Goal: Information Seeking & Learning: Learn about a topic

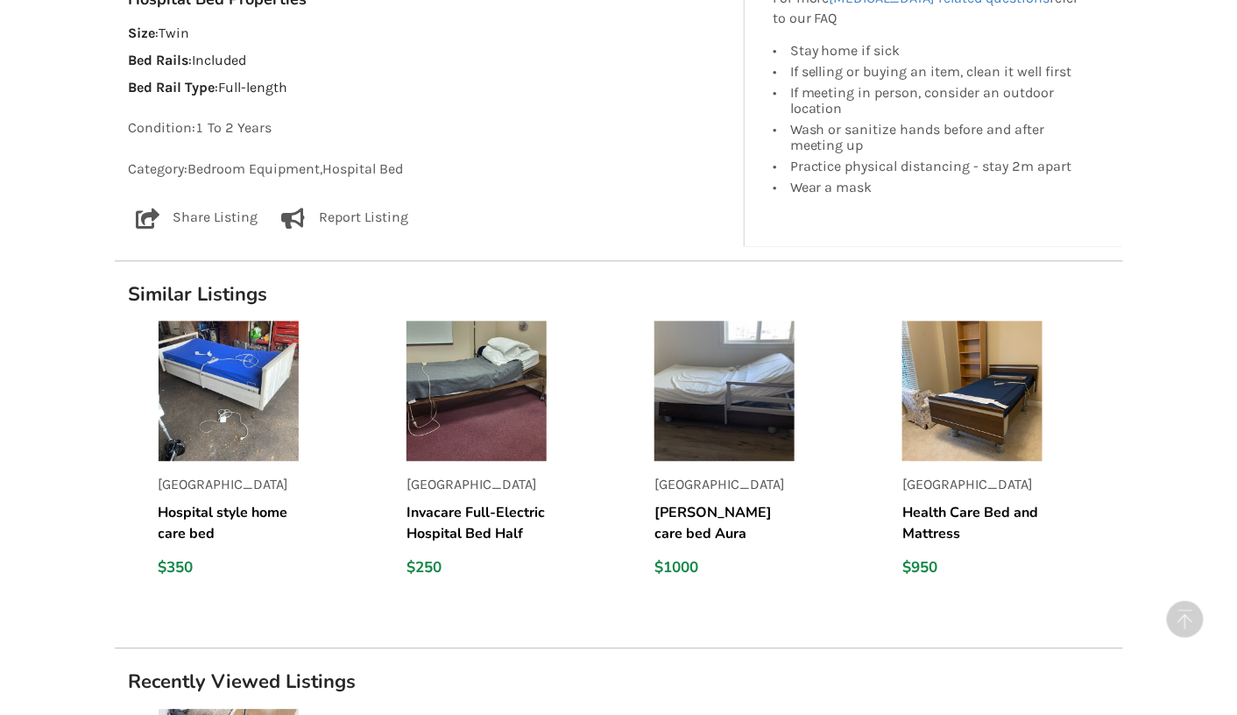
scroll to position [1115, 0]
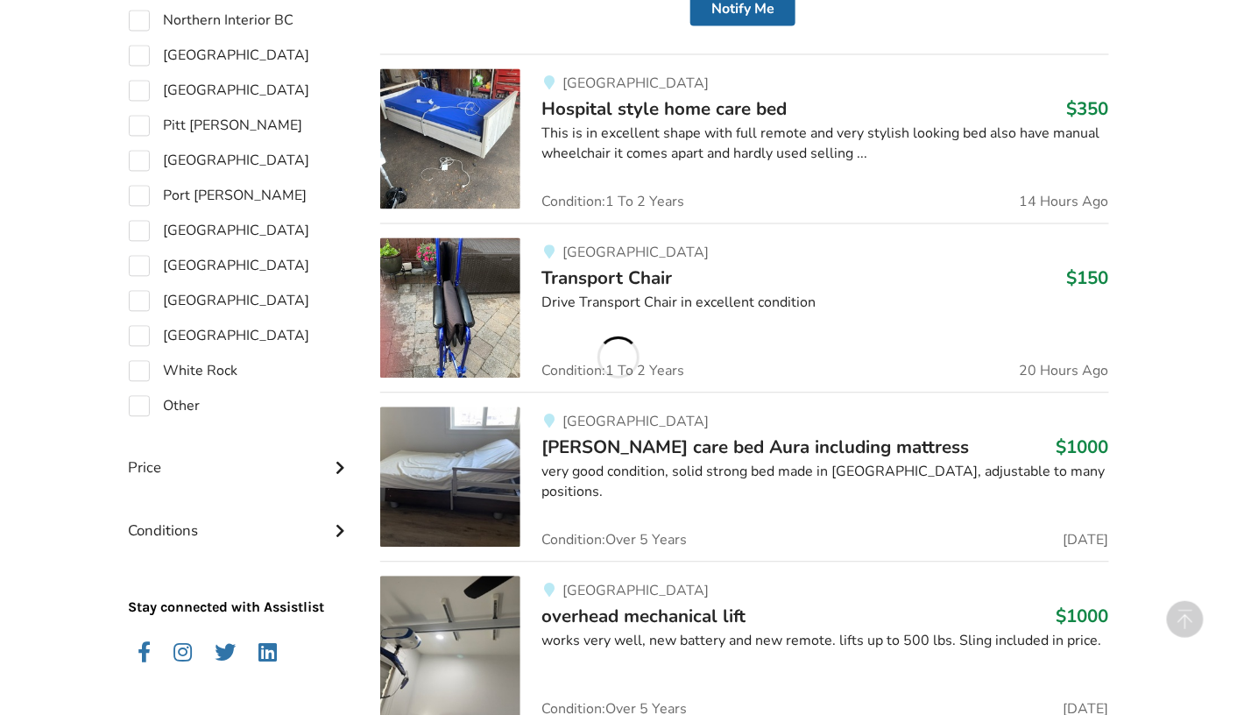
scroll to position [713, 0]
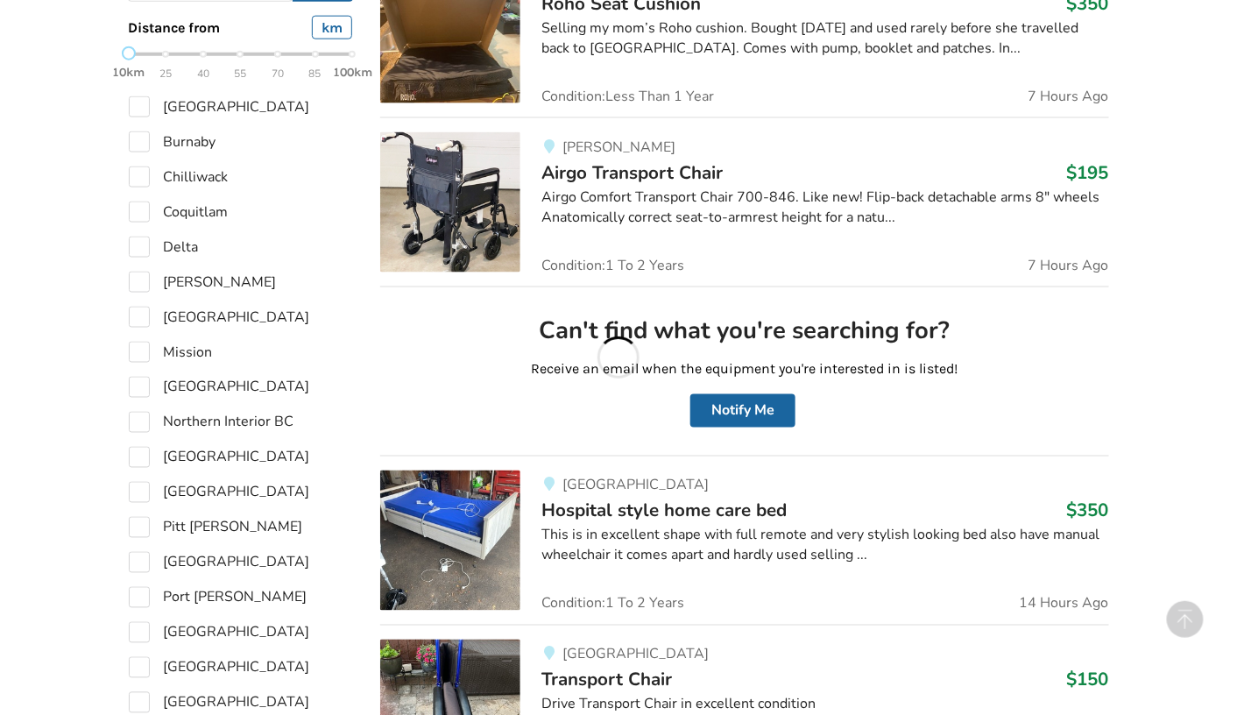
click at [14, 41] on div "Equipment Listings Filters Sort By Most recent Price ascending Price descending…" at bounding box center [618, 662] width 1237 height 2021
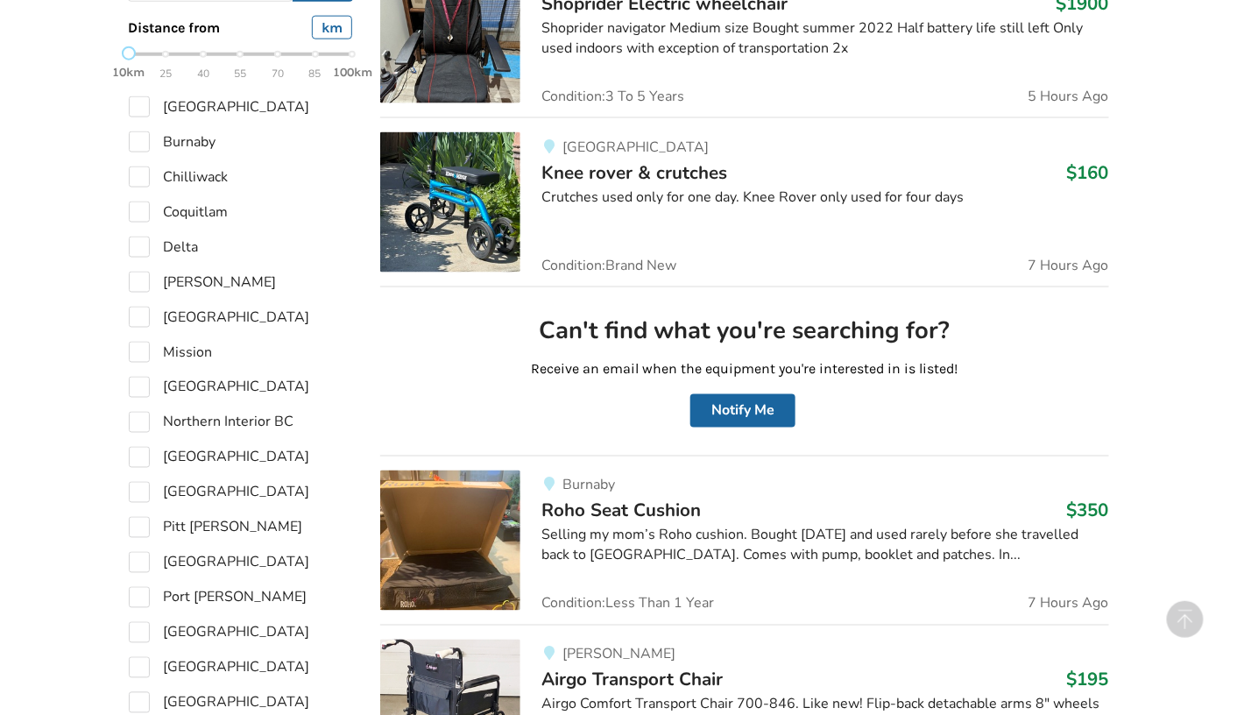
click at [14, 41] on div "Equipment Listings Filters Sort By Most recent Price ascending Price descending…" at bounding box center [618, 662] width 1237 height 2021
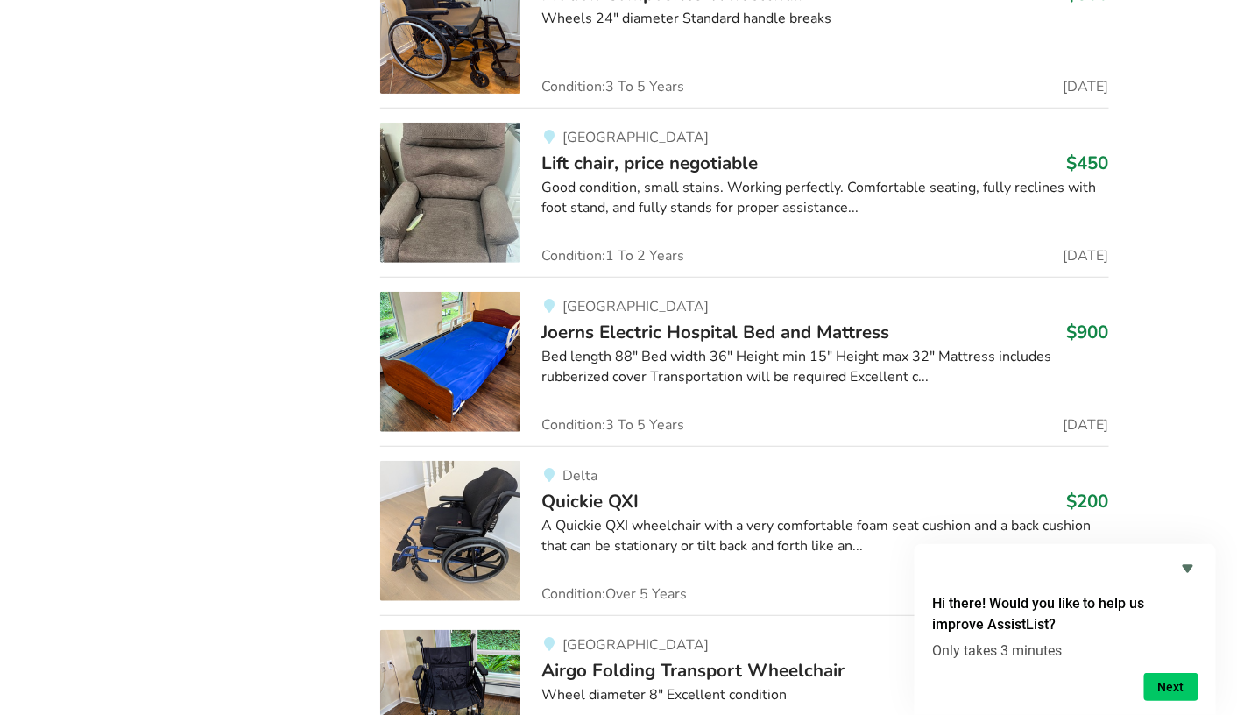
scroll to position [6669, 0]
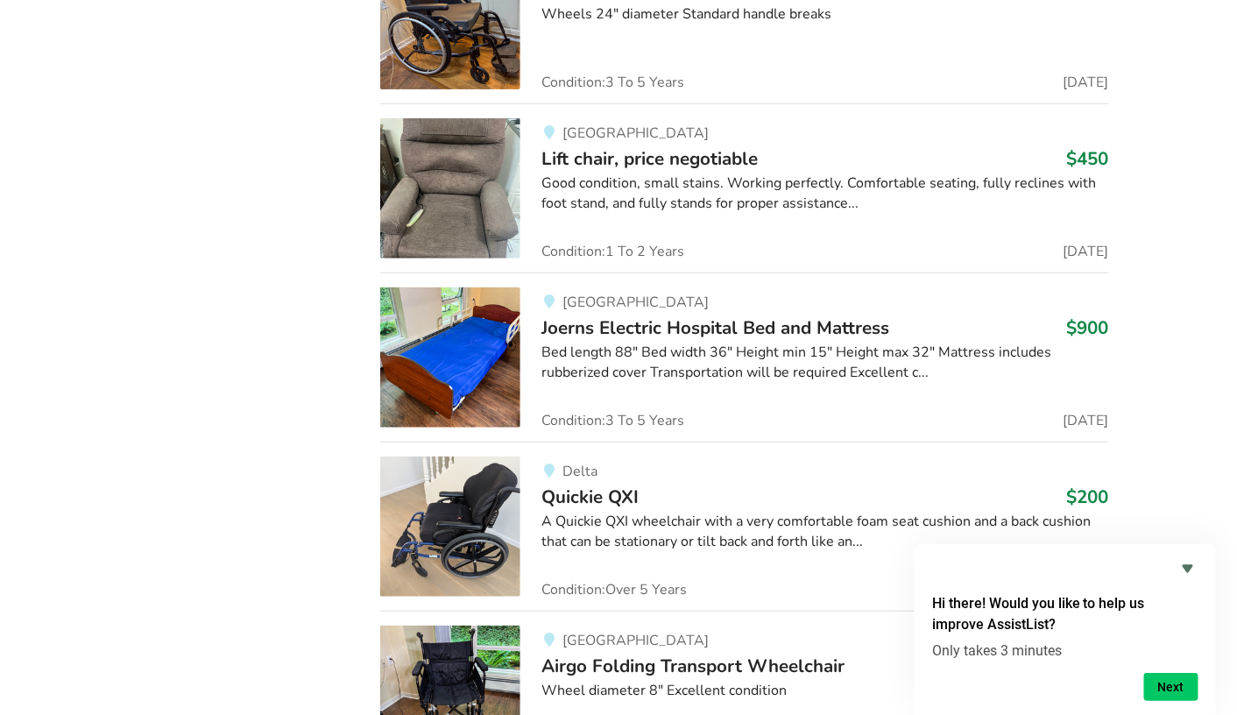
click at [636, 566] on div at bounding box center [824, 567] width 567 height 2
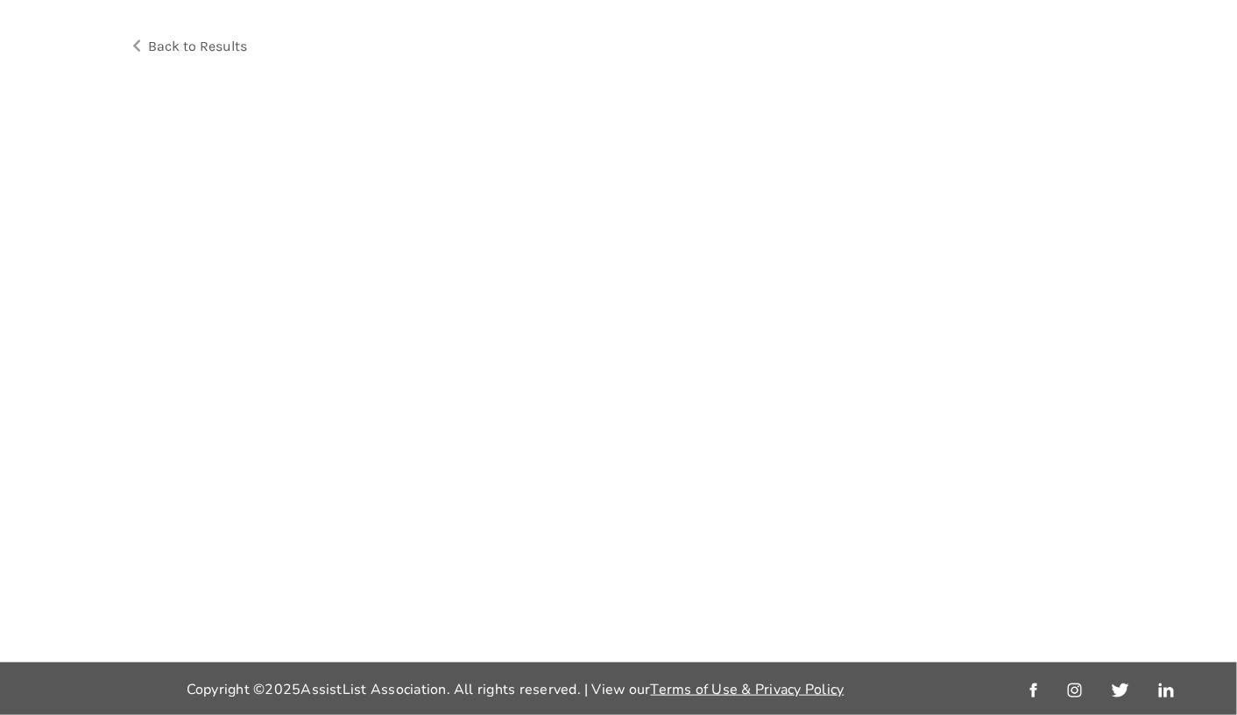
scroll to position [22, 0]
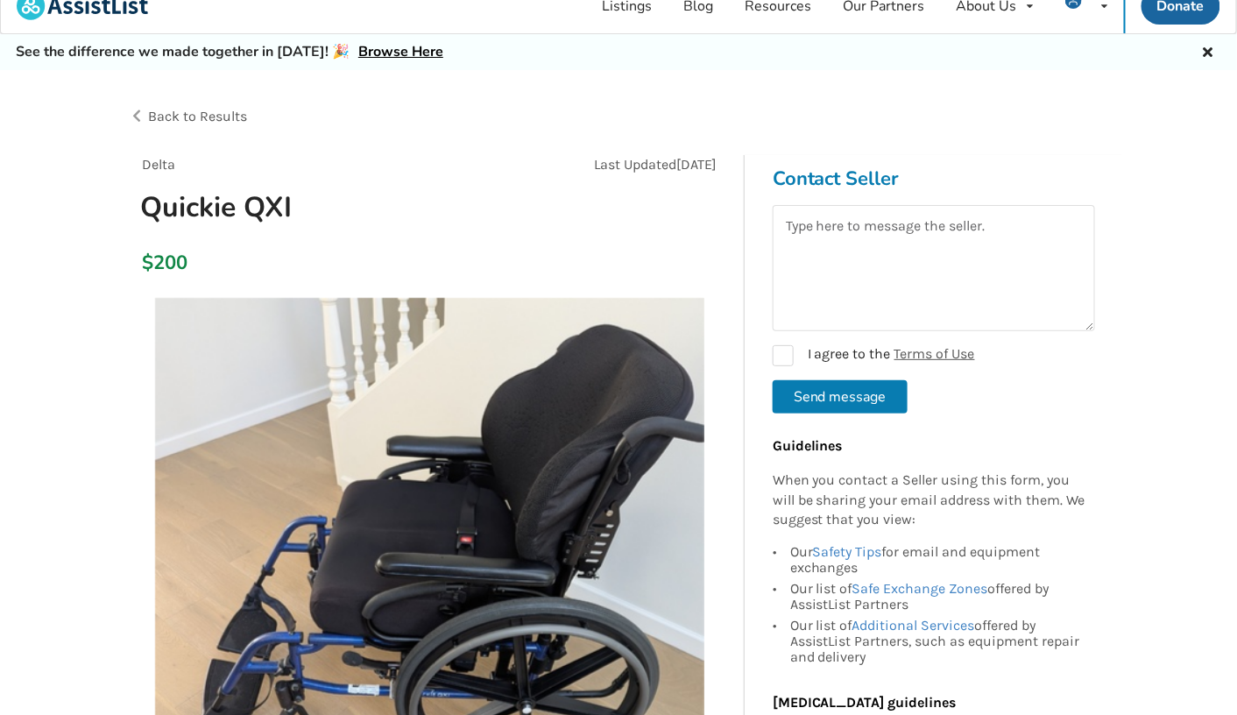
click at [403, 614] on img at bounding box center [429, 572] width 549 height 549
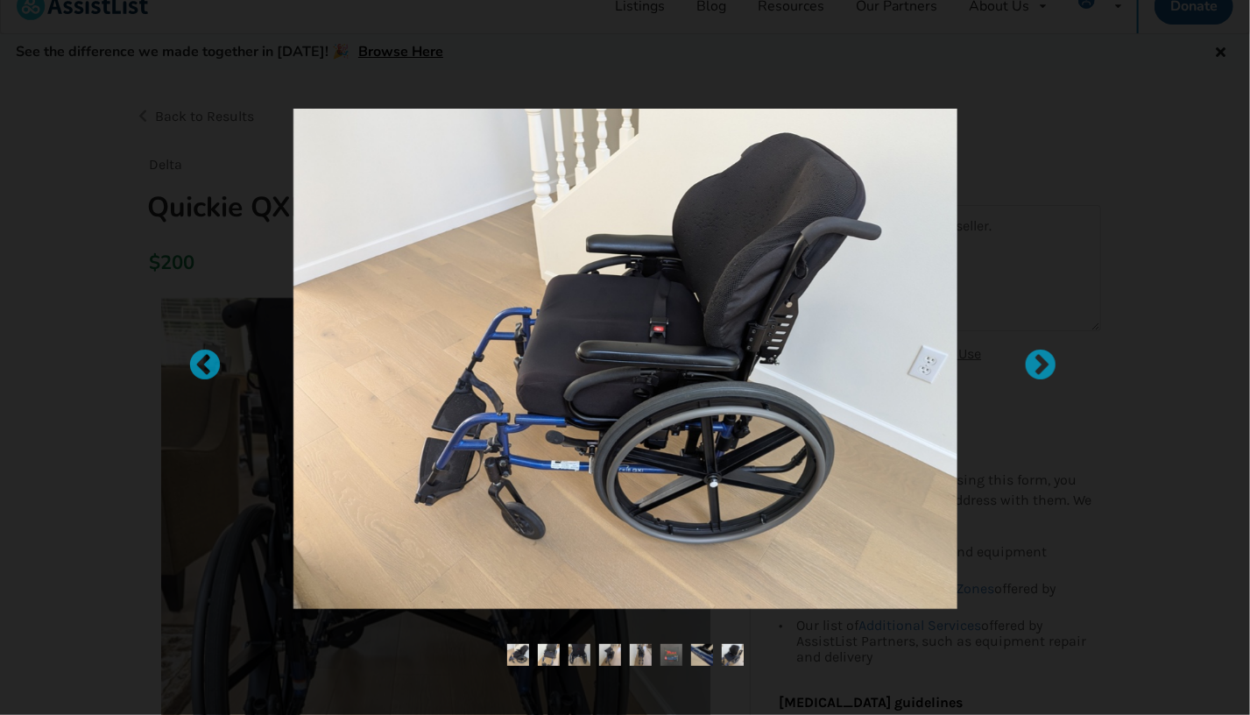
click at [512, 655] on img at bounding box center [518, 655] width 22 height 22
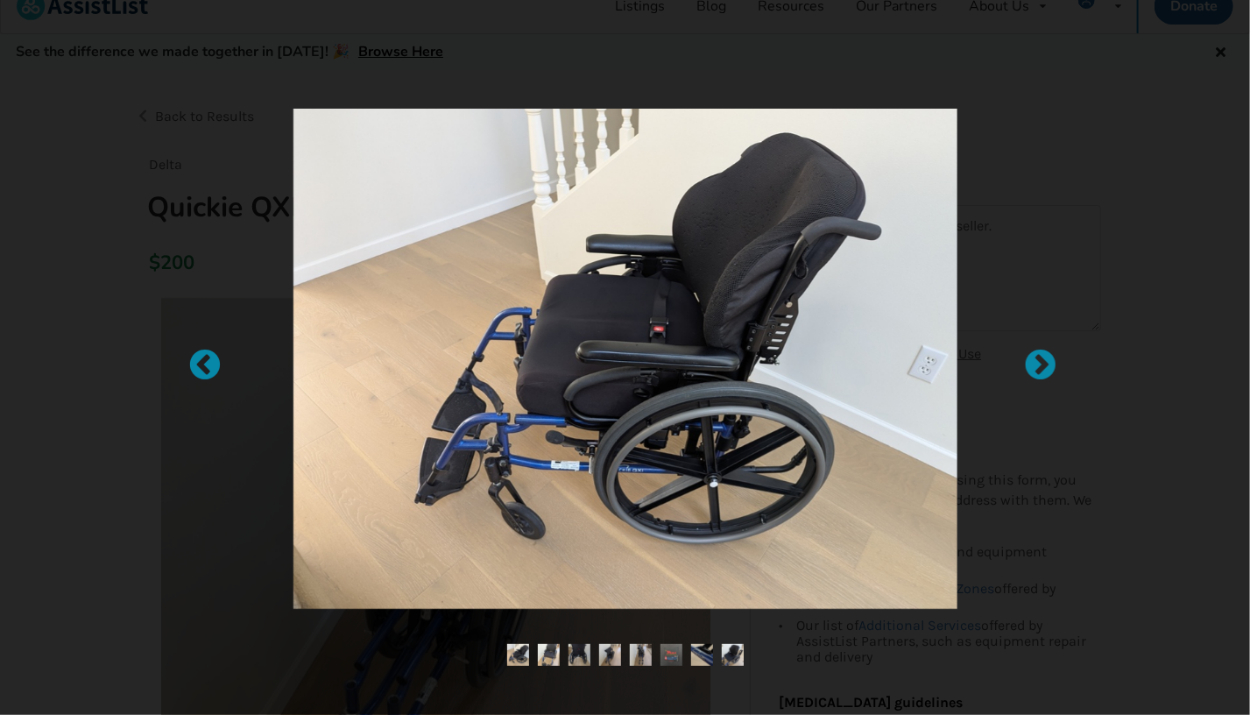
click at [564, 638] on div at bounding box center [625, 357] width 1250 height 715
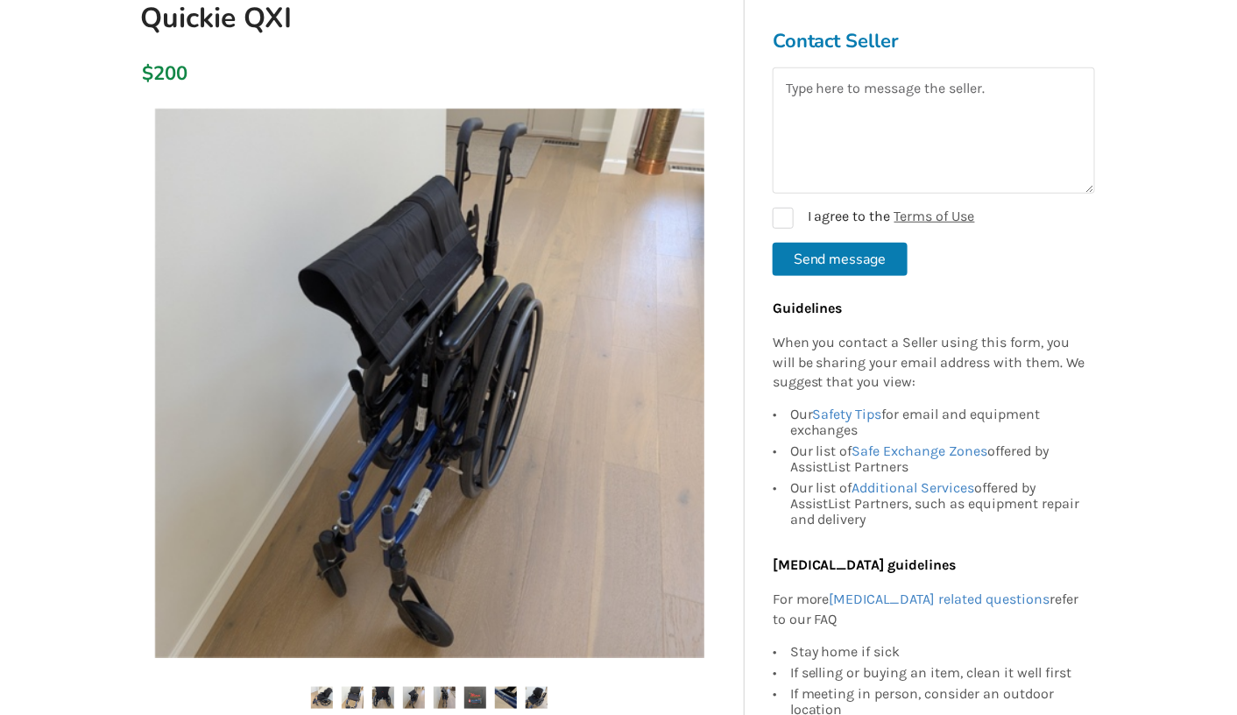
scroll to position [271, 0]
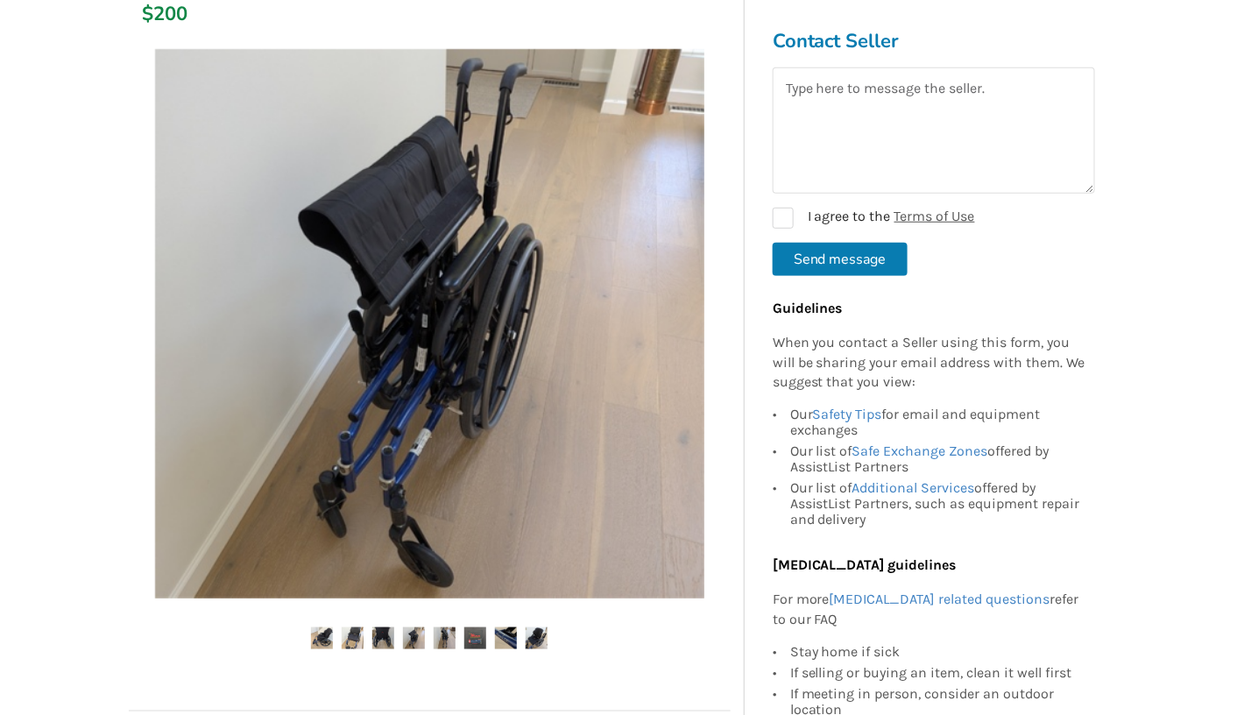
click at [391, 630] on img at bounding box center [383, 638] width 22 height 22
click at [392, 634] on img at bounding box center [383, 638] width 22 height 22
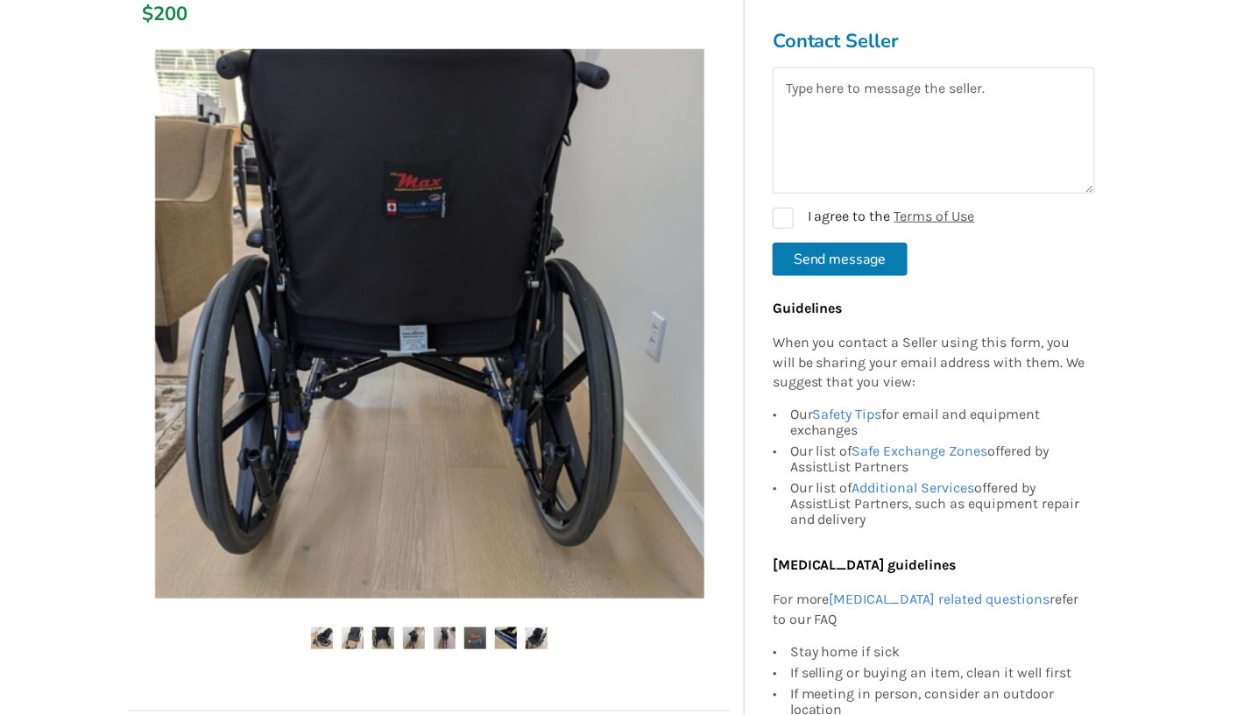
click at [392, 634] on img at bounding box center [383, 638] width 22 height 22
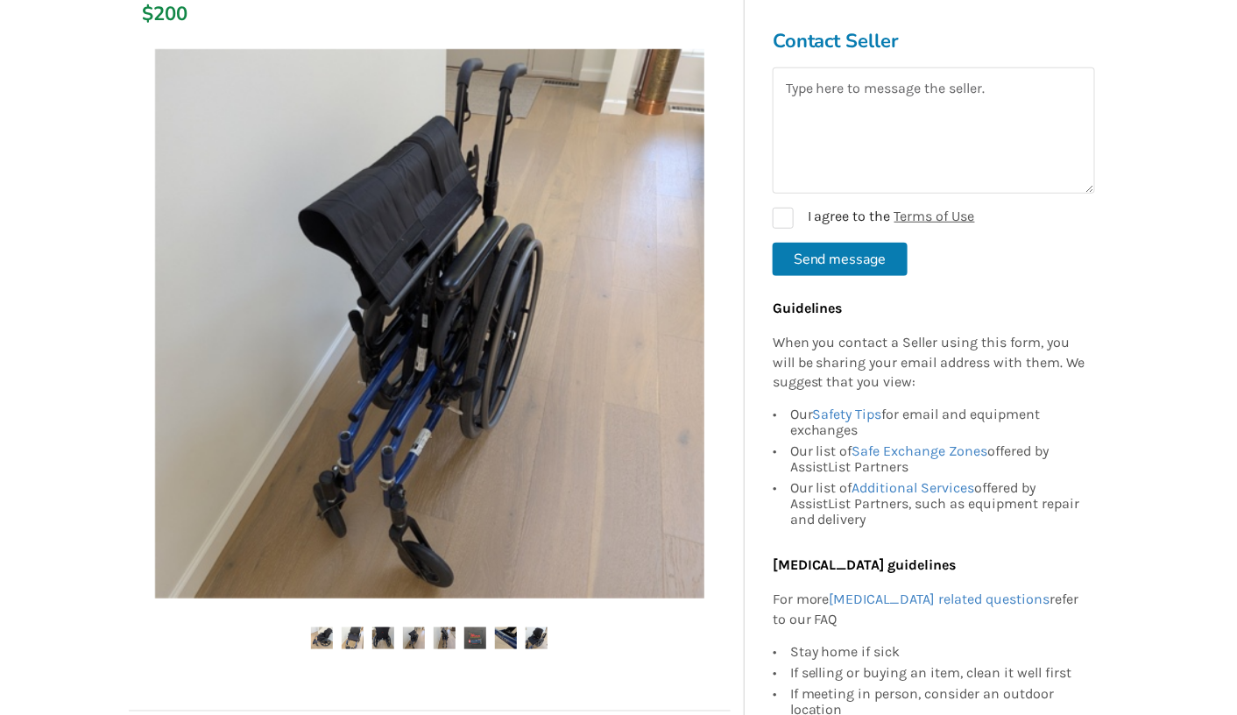
click at [415, 638] on img at bounding box center [414, 638] width 22 height 22
click at [449, 642] on img at bounding box center [445, 638] width 22 height 22
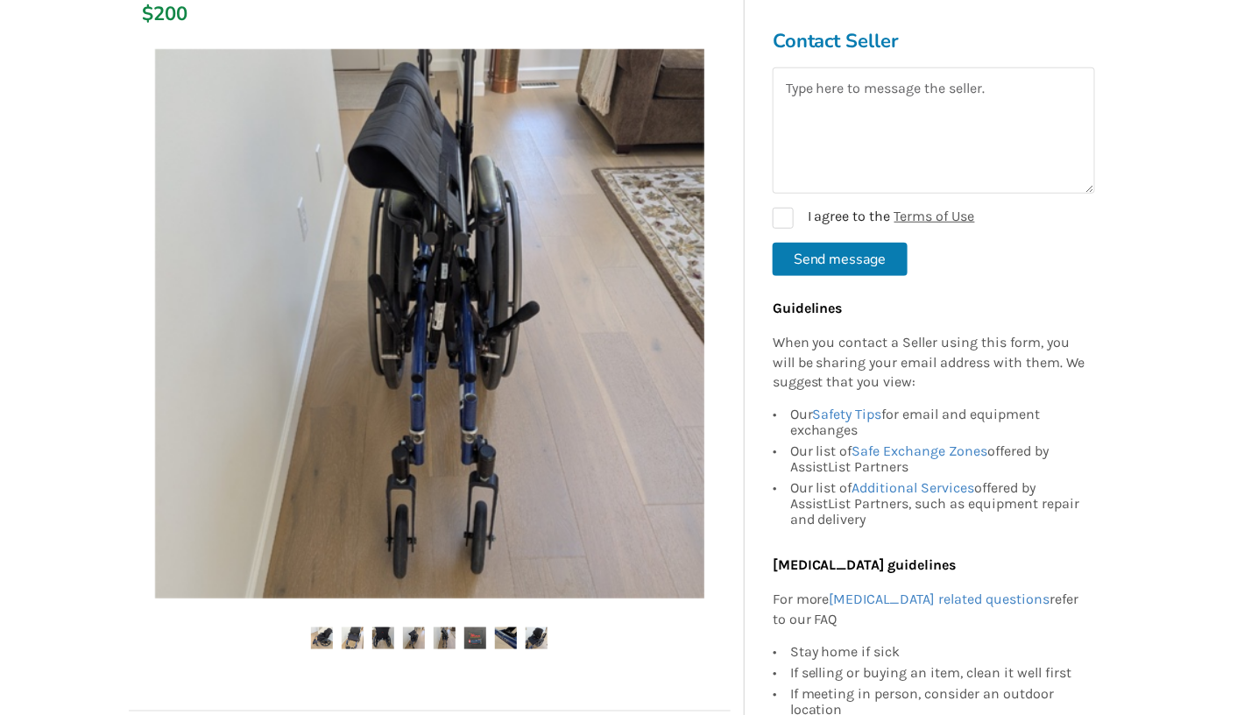
click at [469, 642] on img at bounding box center [475, 638] width 22 height 22
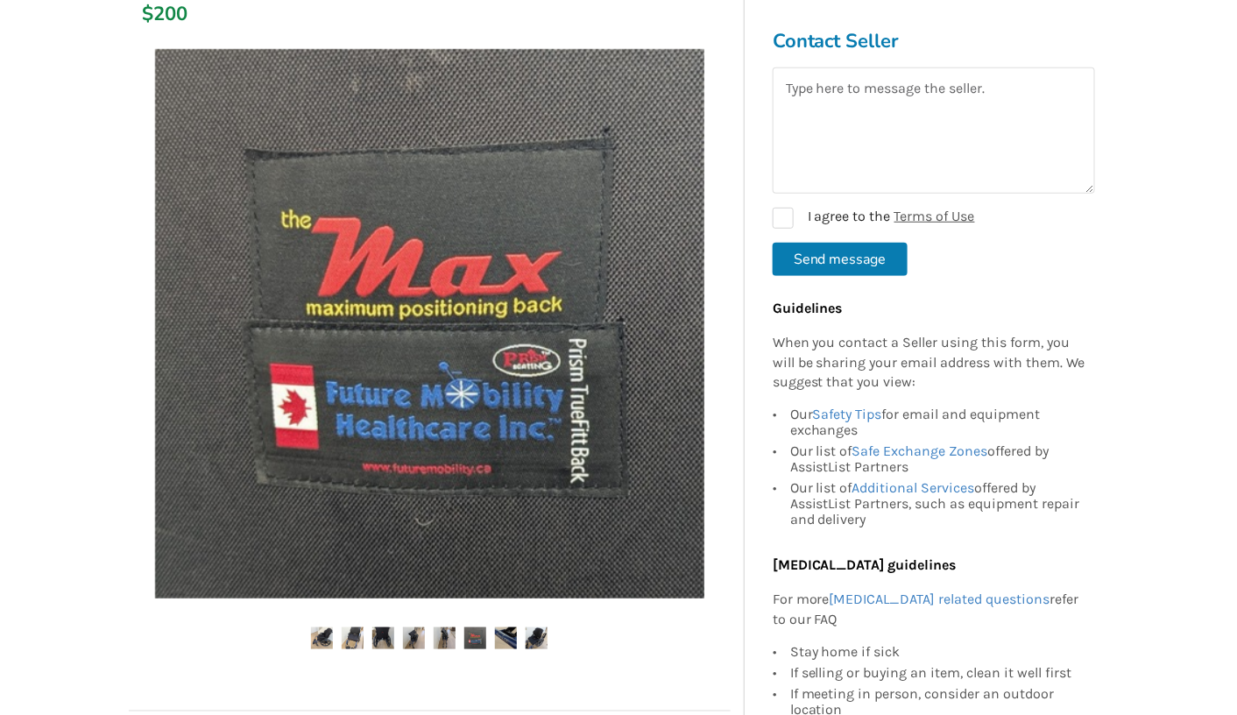
click at [505, 637] on img at bounding box center [506, 638] width 22 height 22
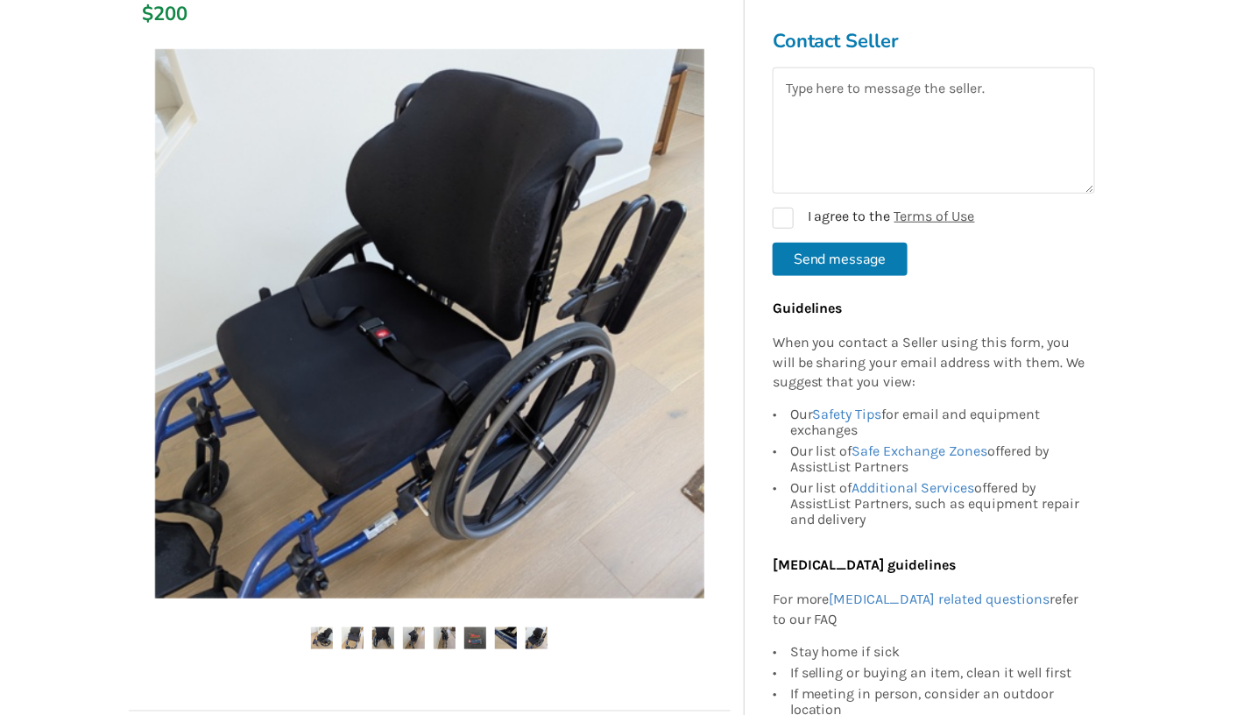
click at [532, 638] on img at bounding box center [537, 638] width 22 height 22
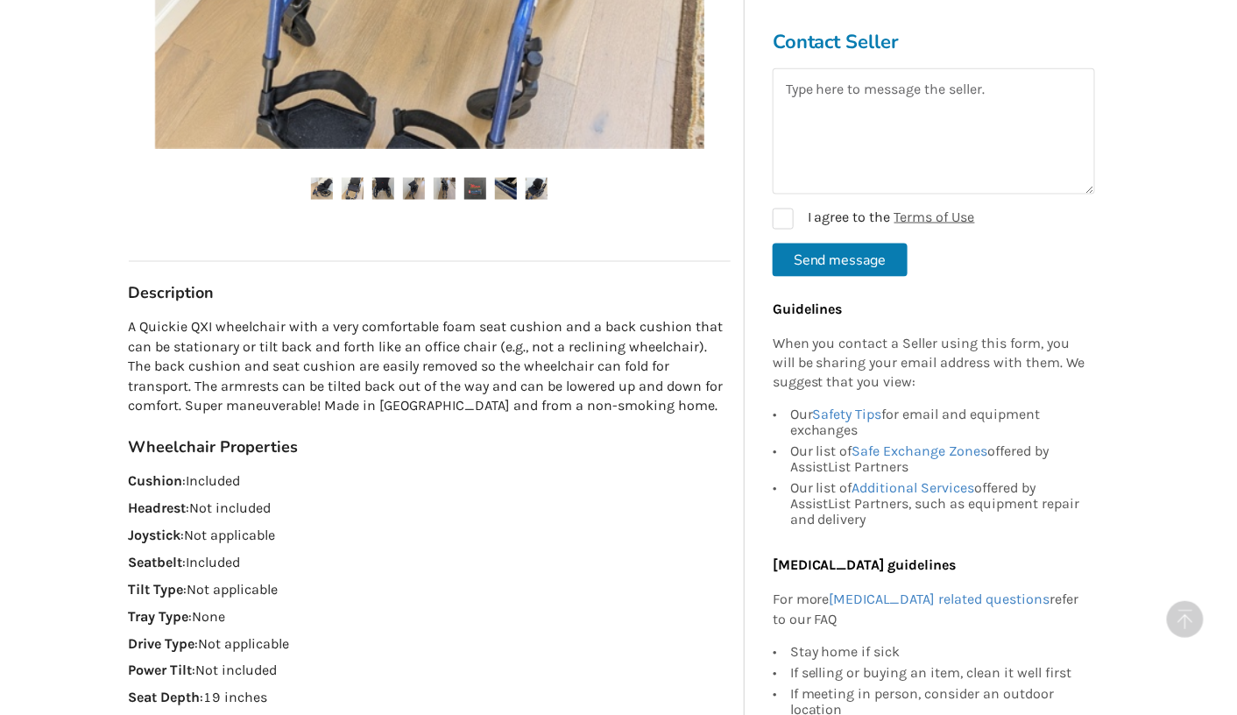
scroll to position [722, 0]
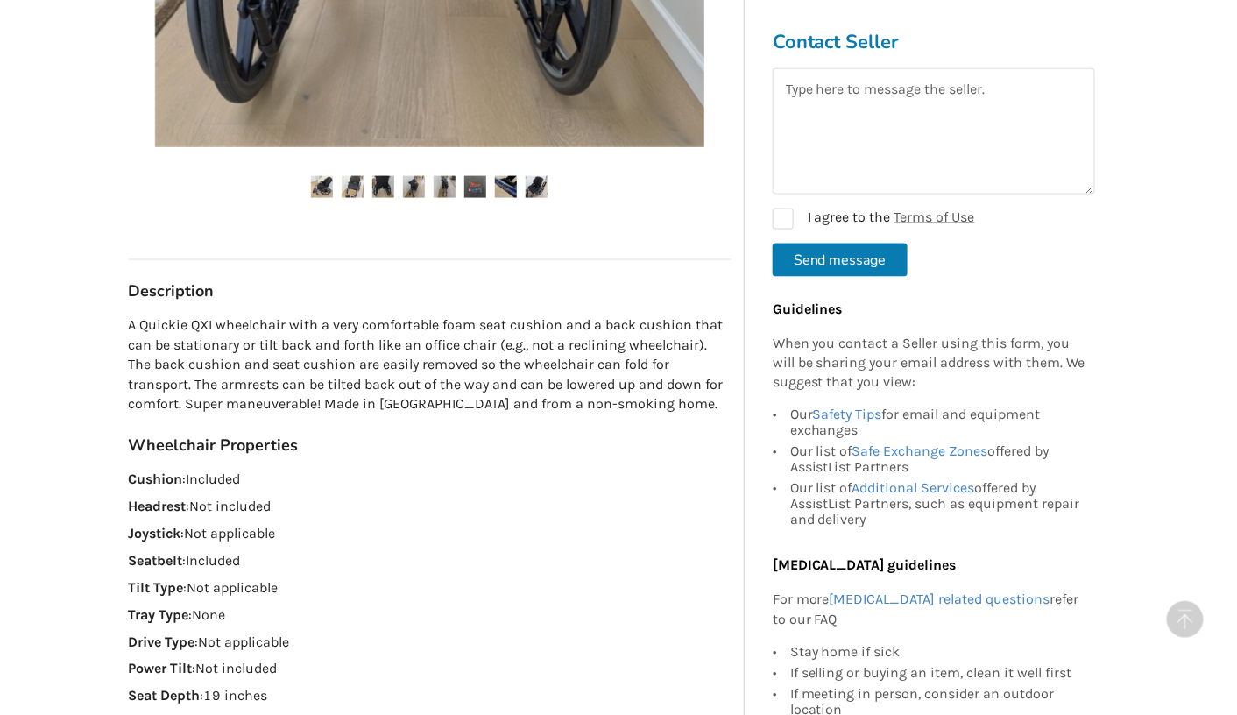
click at [393, 650] on p "Drive Type : Not applicable" at bounding box center [430, 643] width 602 height 20
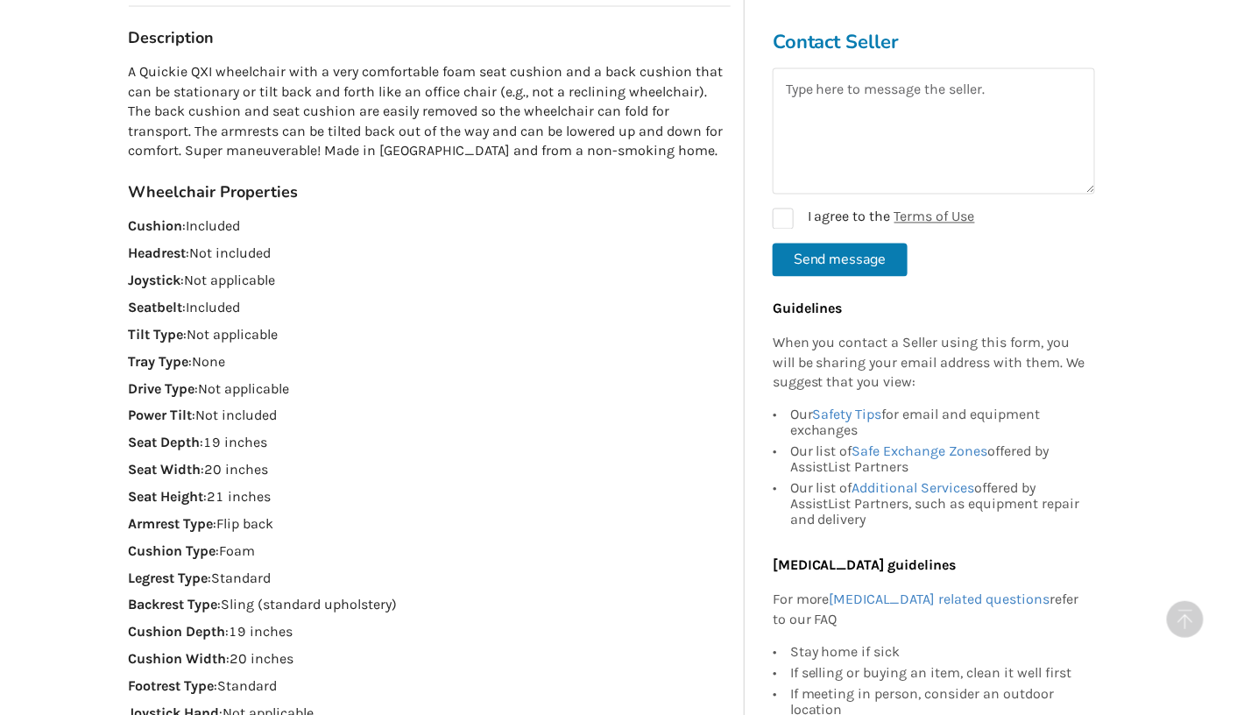
scroll to position [978, 0]
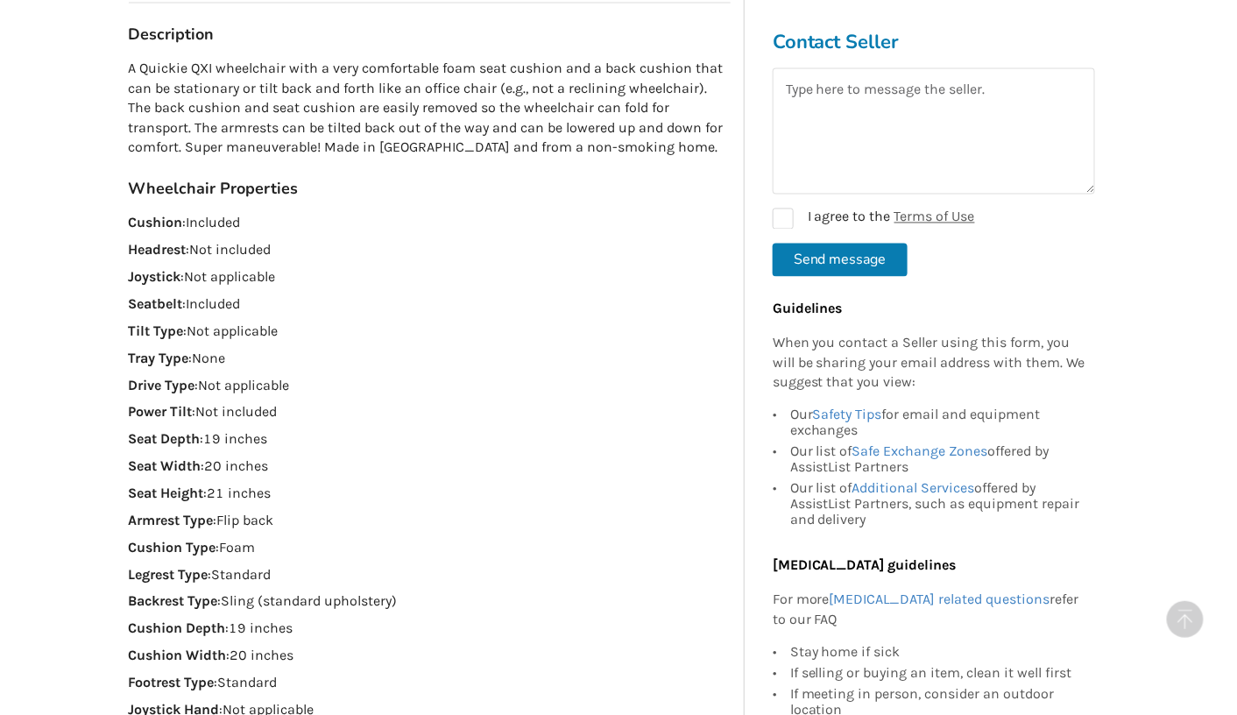
click at [393, 650] on p "Cushion Width : 20 inches" at bounding box center [430, 656] width 602 height 20
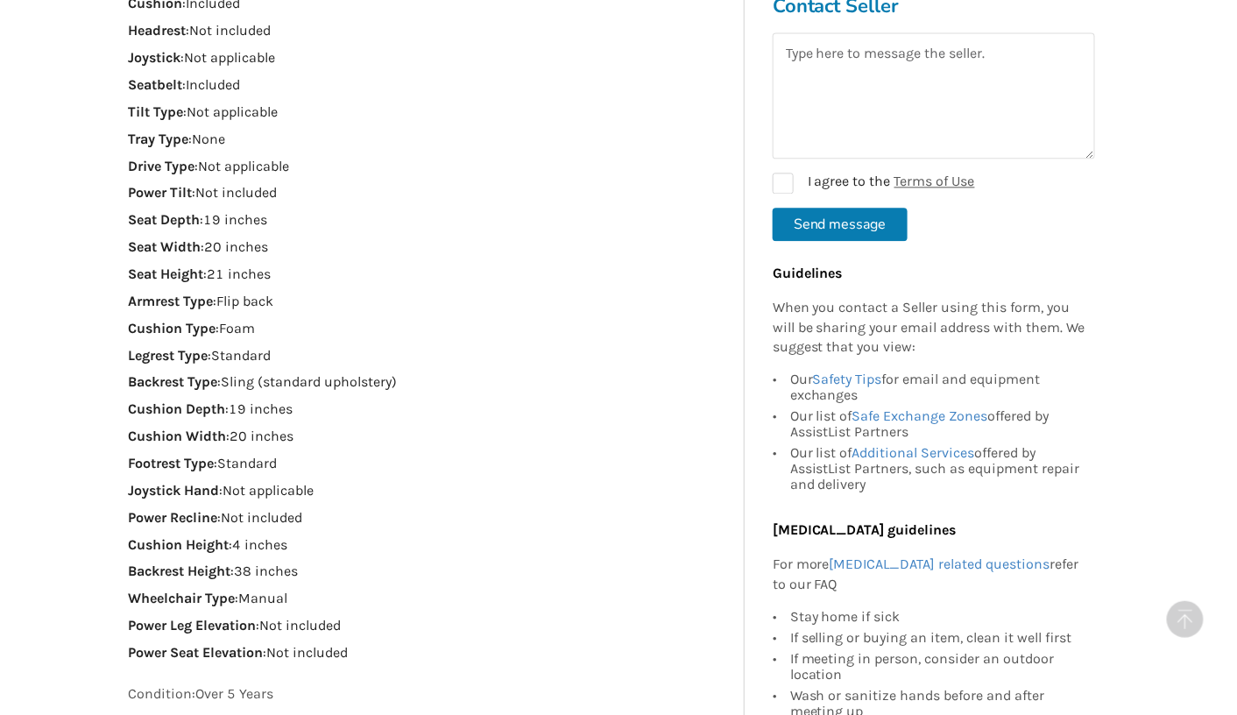
scroll to position [1199, 0]
click at [393, 650] on p "Power Seat Elevation : Not included" at bounding box center [430, 652] width 602 height 20
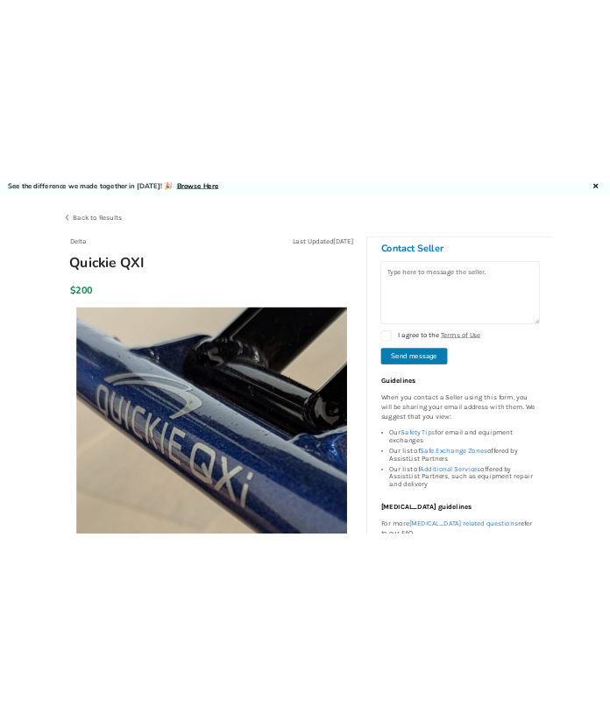
scroll to position [0, 0]
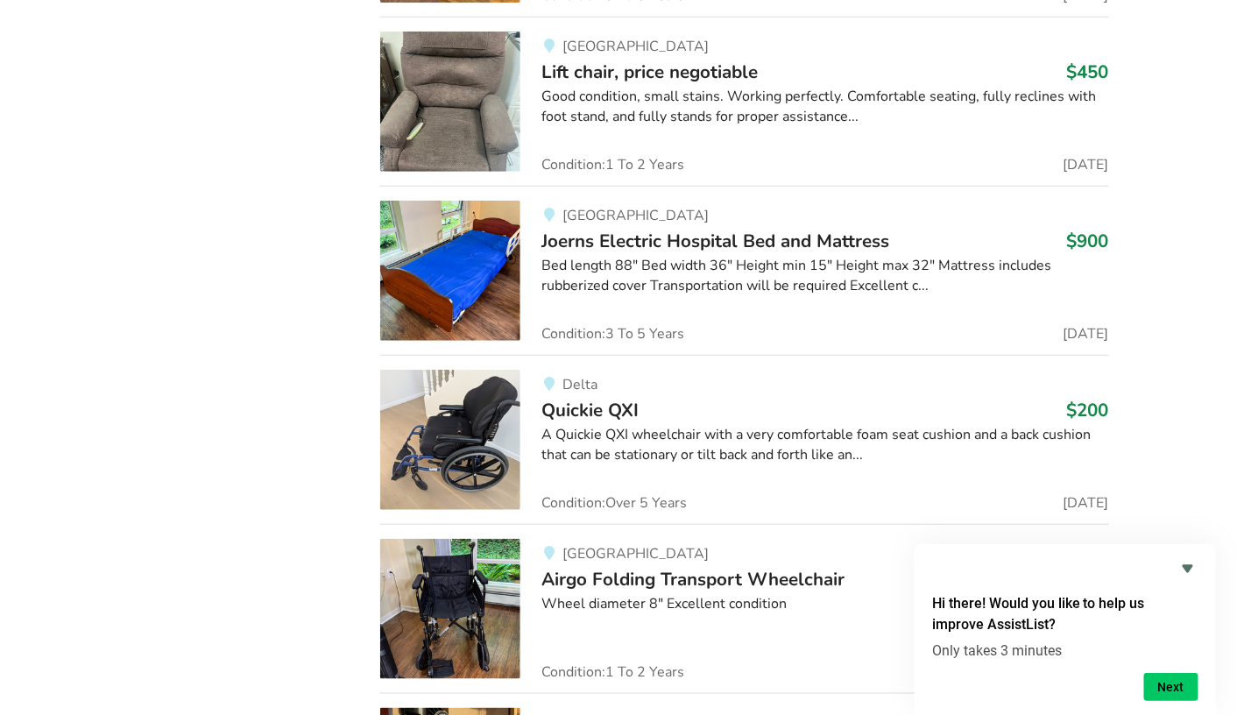
scroll to position [6757, 0]
click at [464, 405] on img at bounding box center [450, 439] width 140 height 140
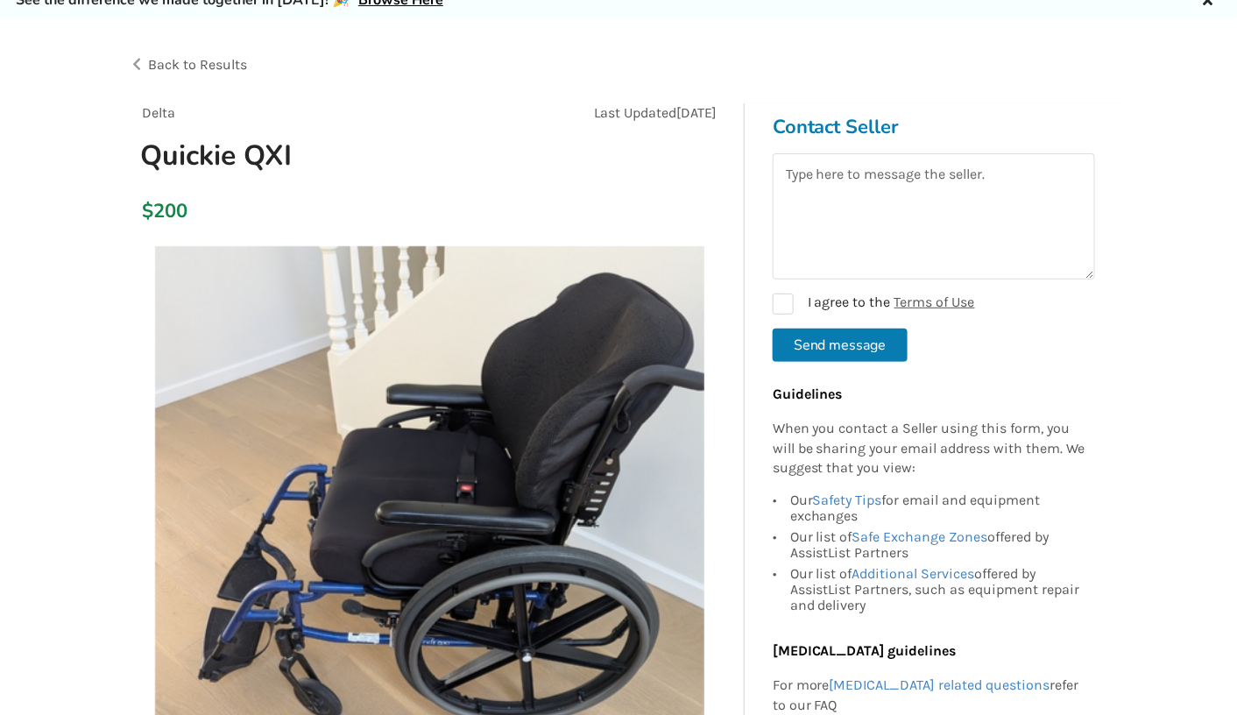
scroll to position [74, 0]
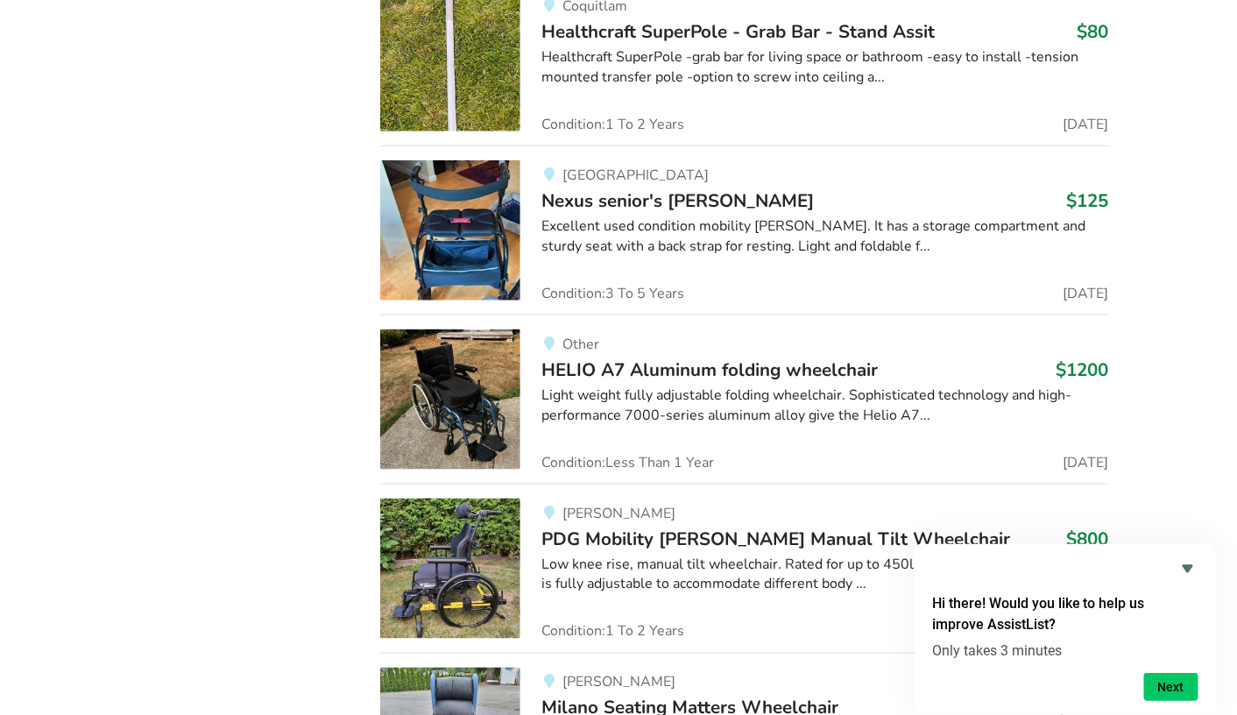
scroll to position [9172, 0]
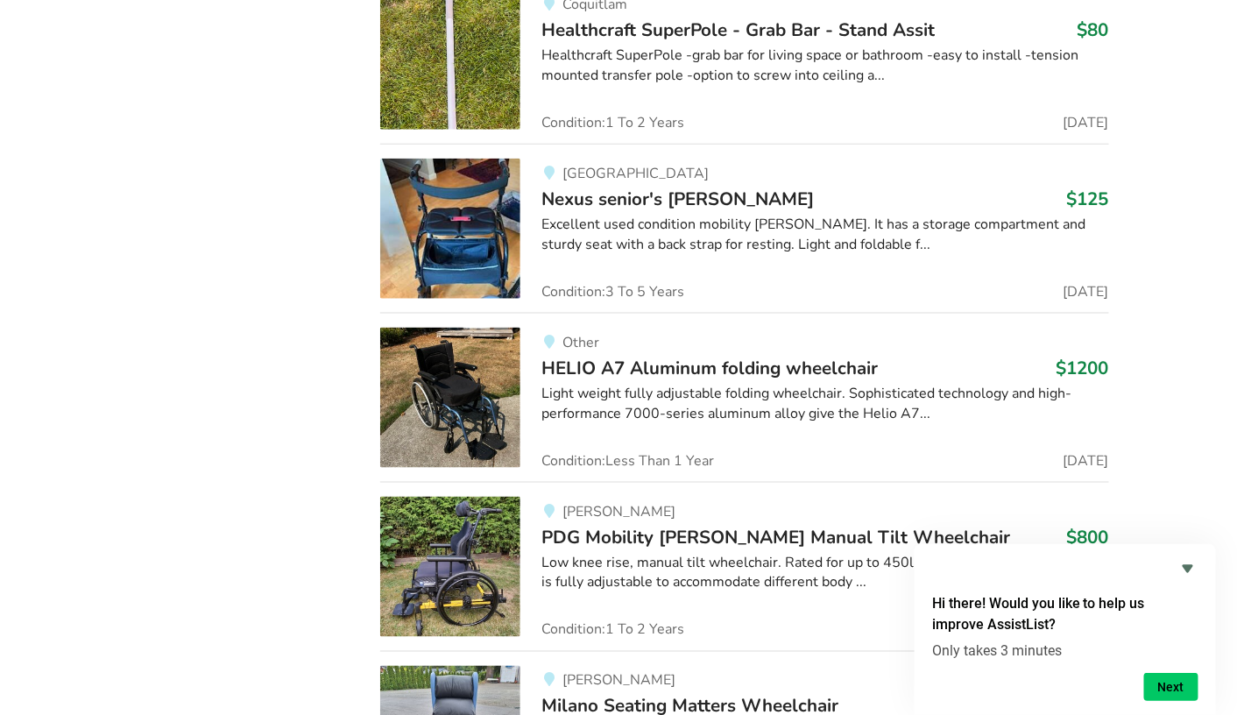
drag, startPoint x: 602, startPoint y: 594, endPoint x: 254, endPoint y: 647, distance: 351.8
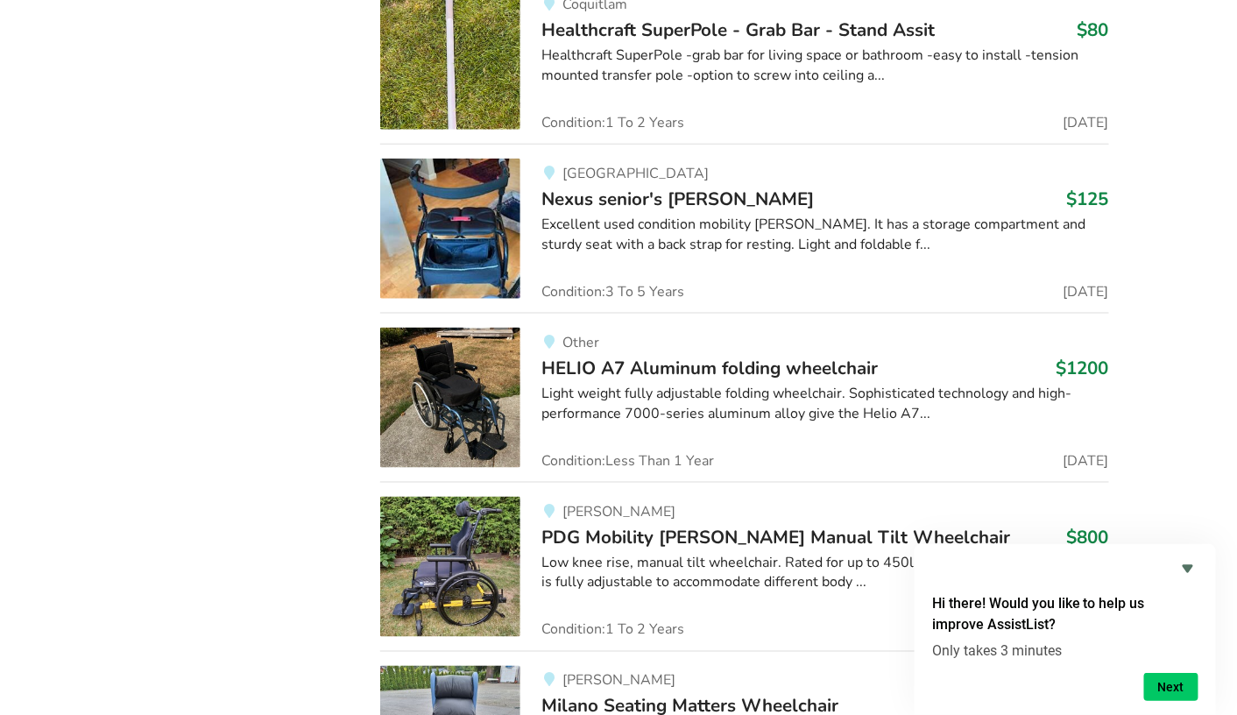
click at [552, 553] on div "Low knee rise, manual tilt wheelchair. Rated for up to 450lbs. Excellent condit…" at bounding box center [824, 573] width 567 height 40
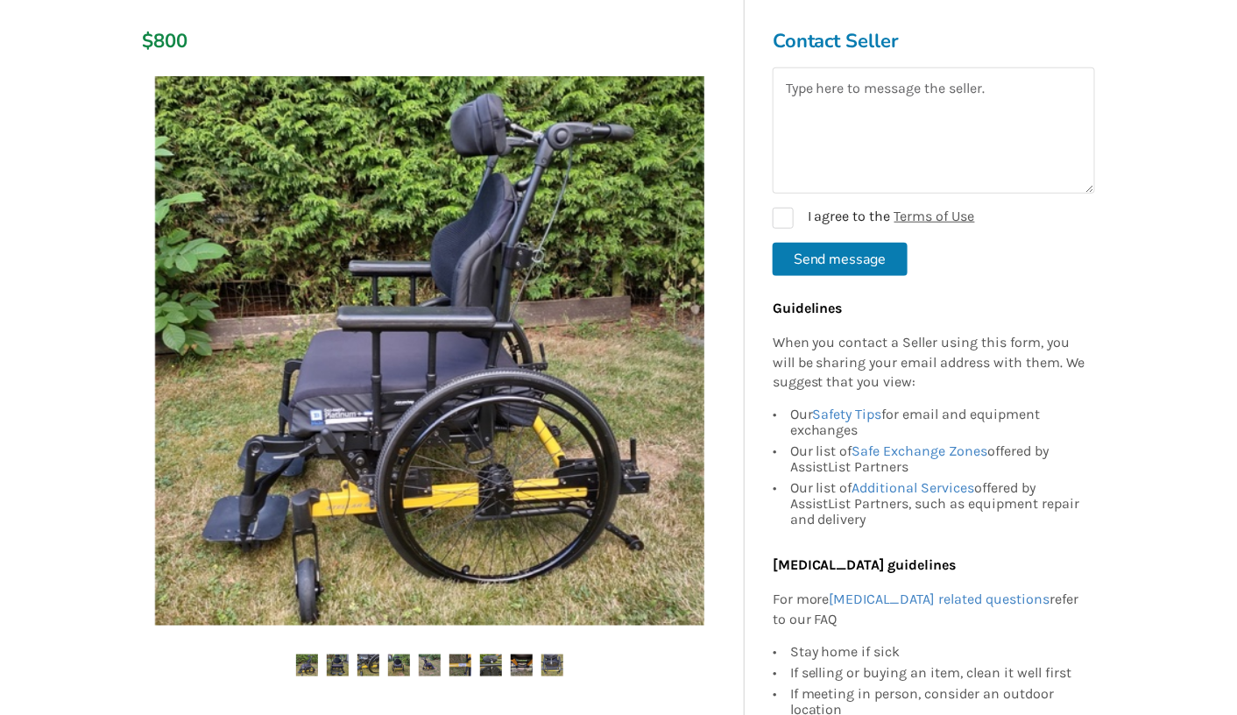
scroll to position [319, 0]
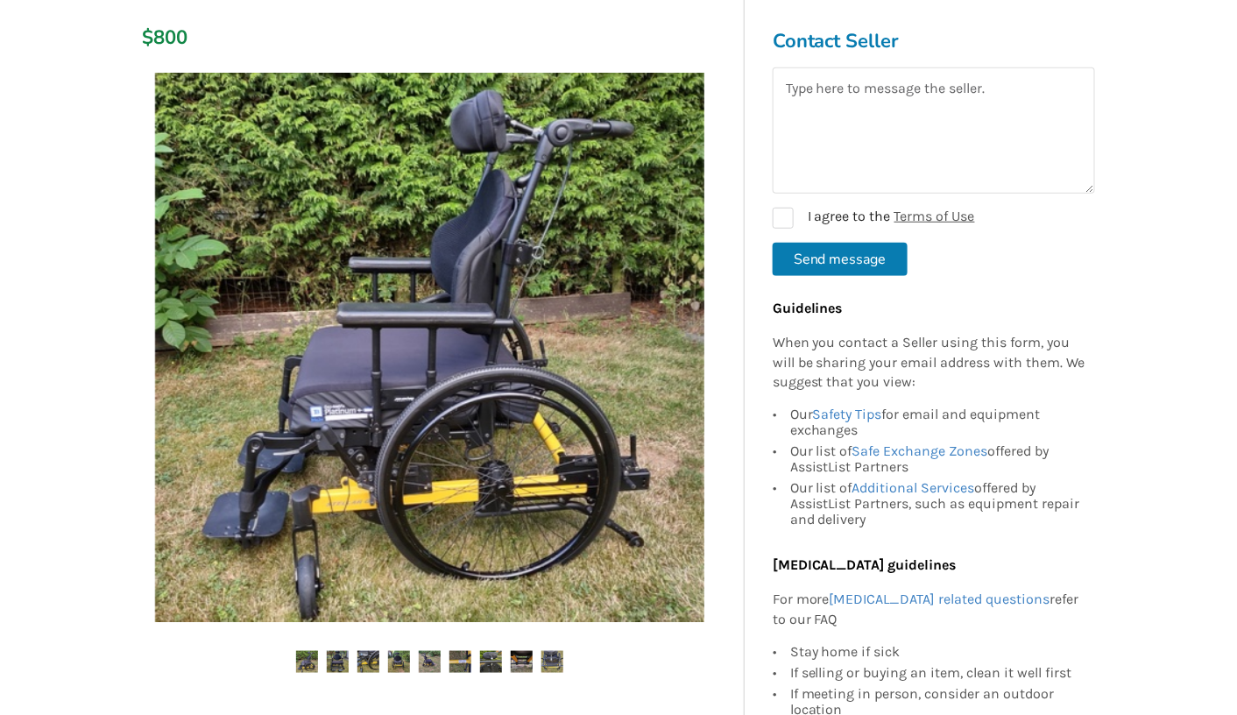
click at [343, 651] on img at bounding box center [338, 662] width 22 height 22
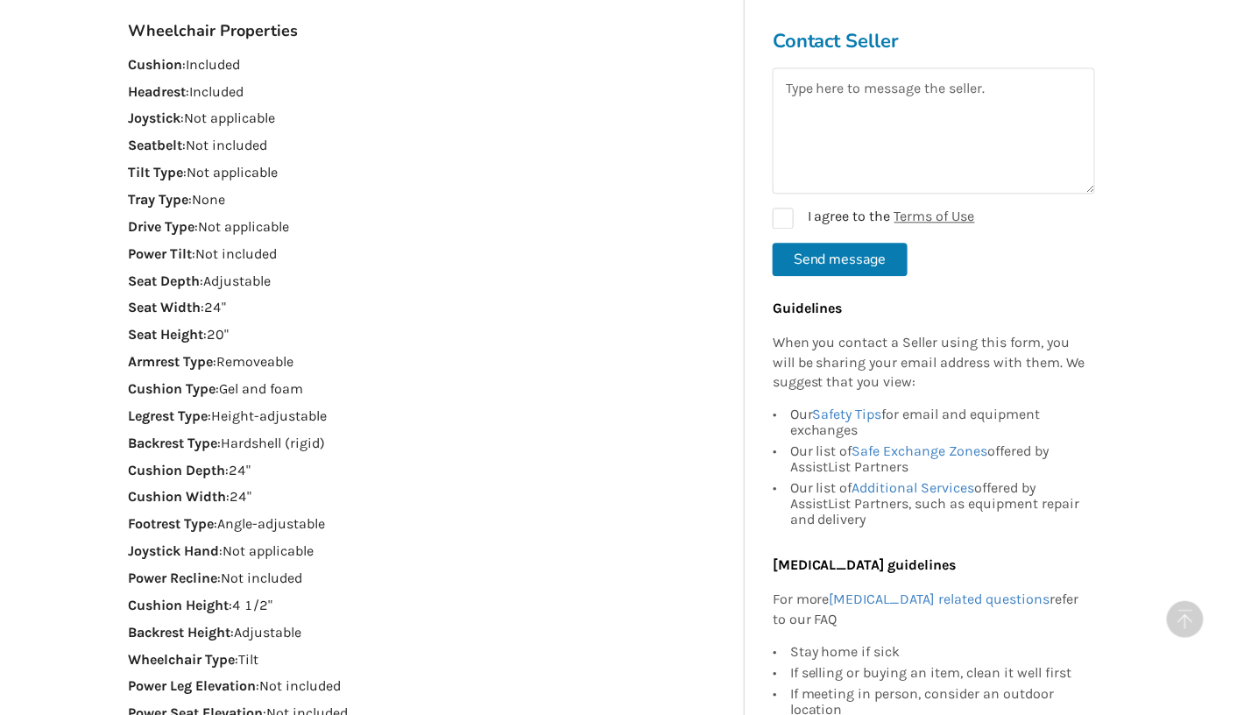
scroll to position [1214, 0]
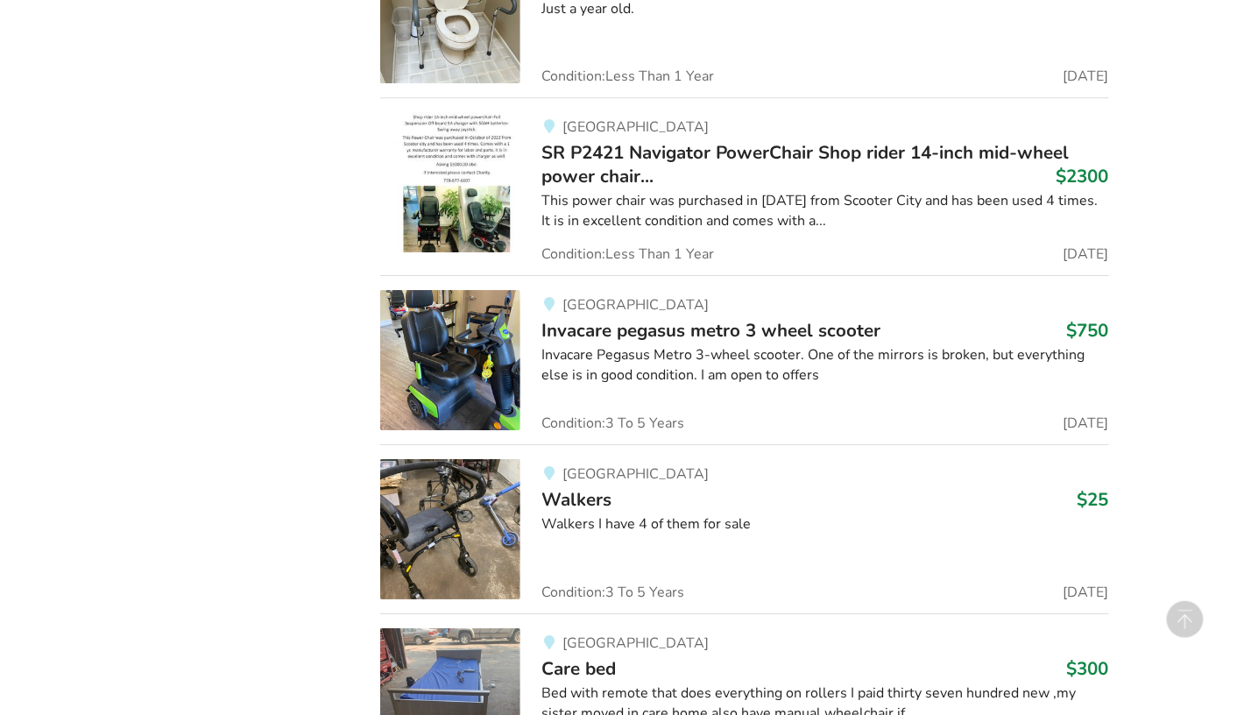
scroll to position [10554, 0]
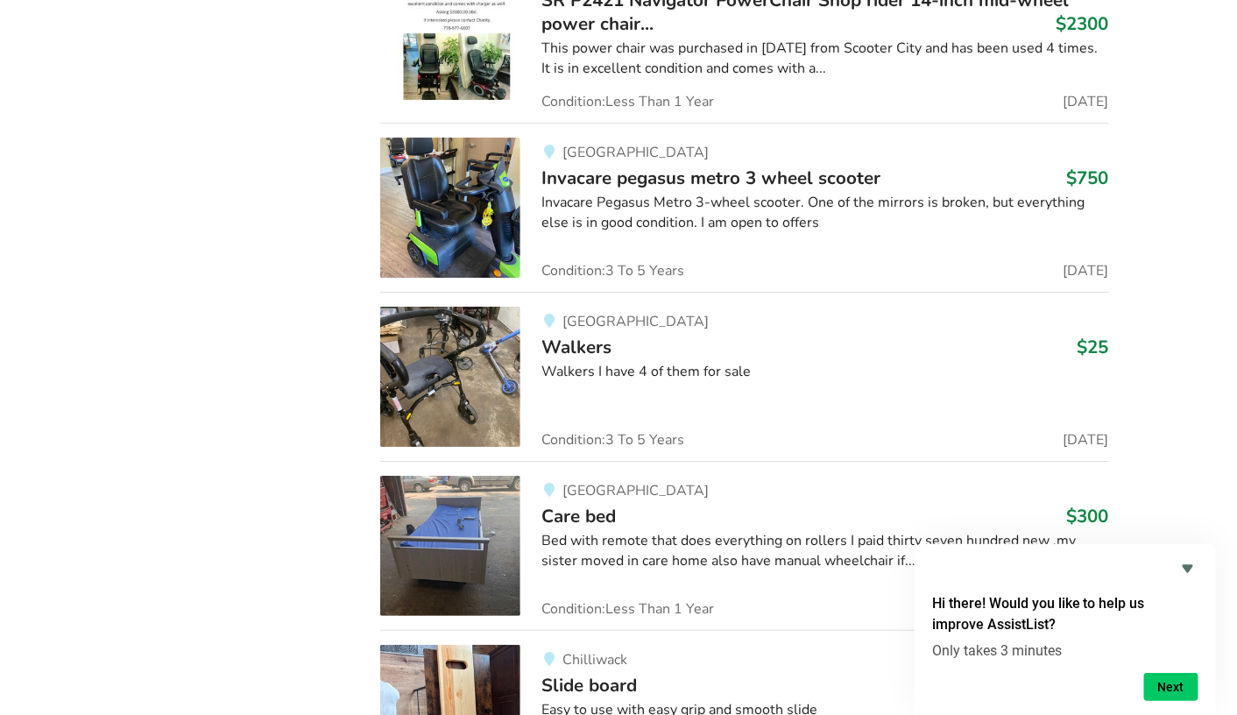
click at [610, 531] on div "Bed with remote that does everything on rollers I paid thirty seven hundred new…" at bounding box center [824, 551] width 567 height 40
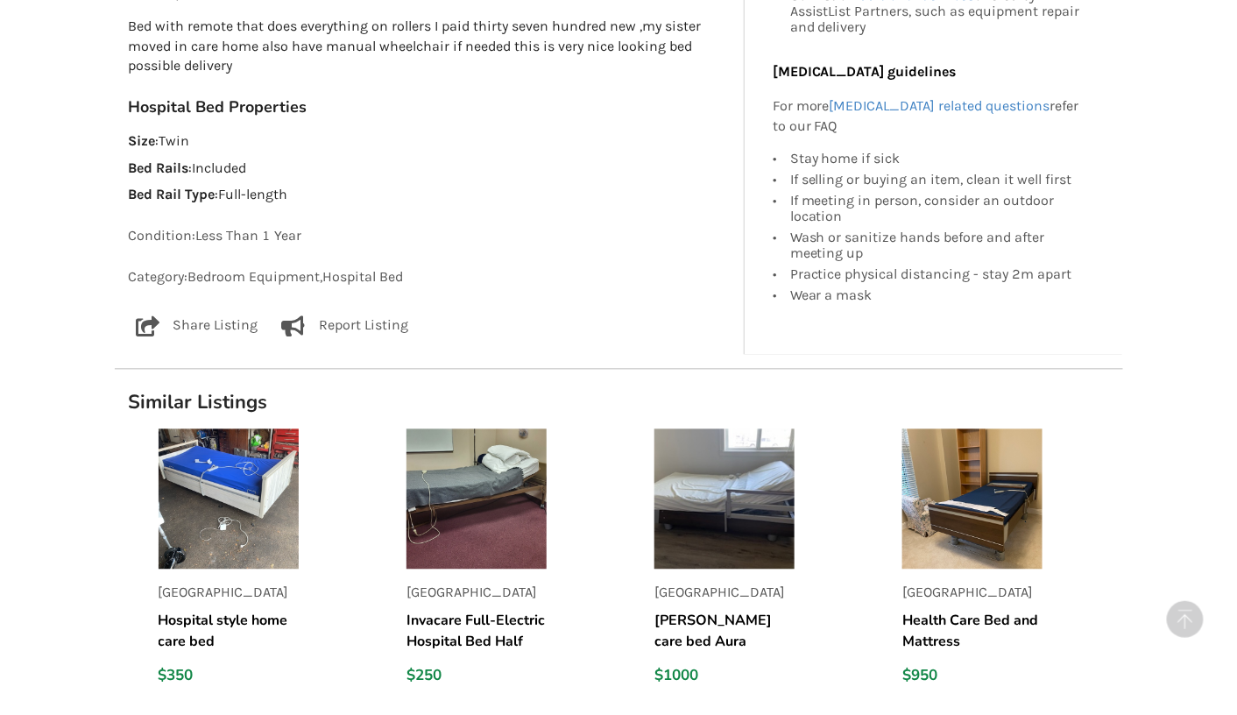
scroll to position [1021, 0]
click at [467, 624] on h5 "Invacare Full-Electric Hospital Bed Half Rail (Includes Delivery and Installati…" at bounding box center [476, 631] width 140 height 42
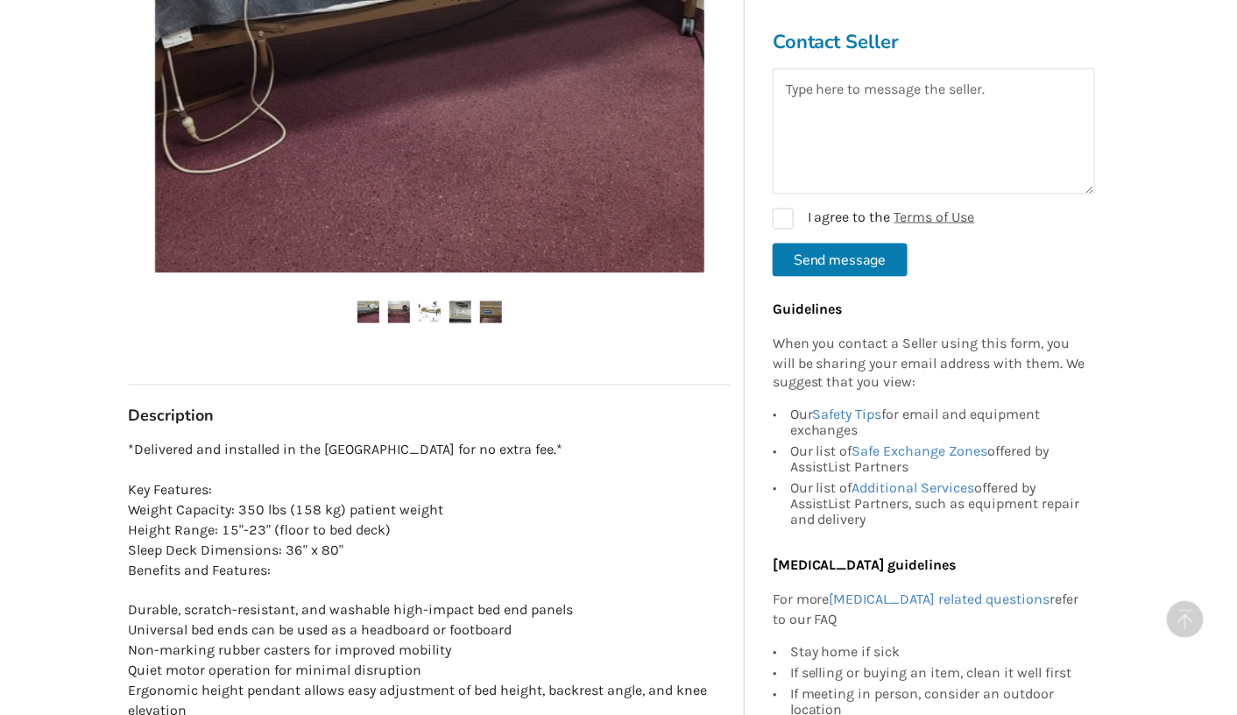
scroll to position [705, 0]
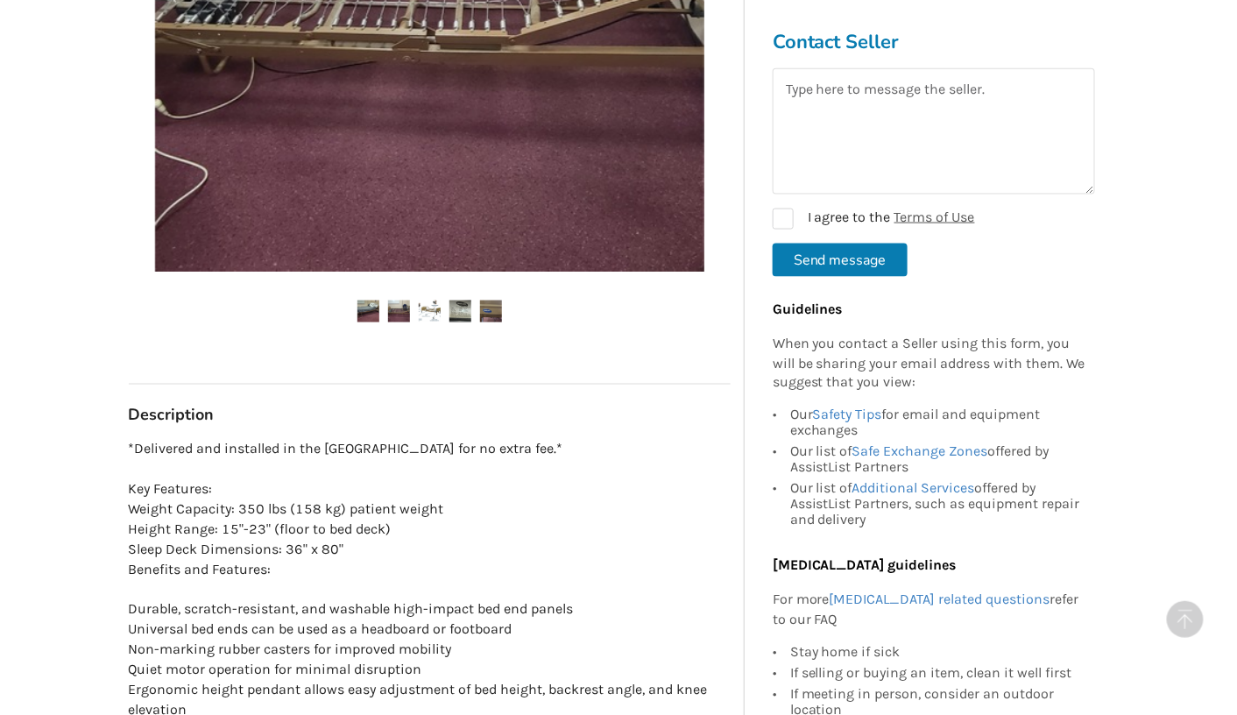
click at [431, 653] on p "*Delivered and installed in the lower mainland for no extra fee.* Key Features:…" at bounding box center [430, 600] width 602 height 321
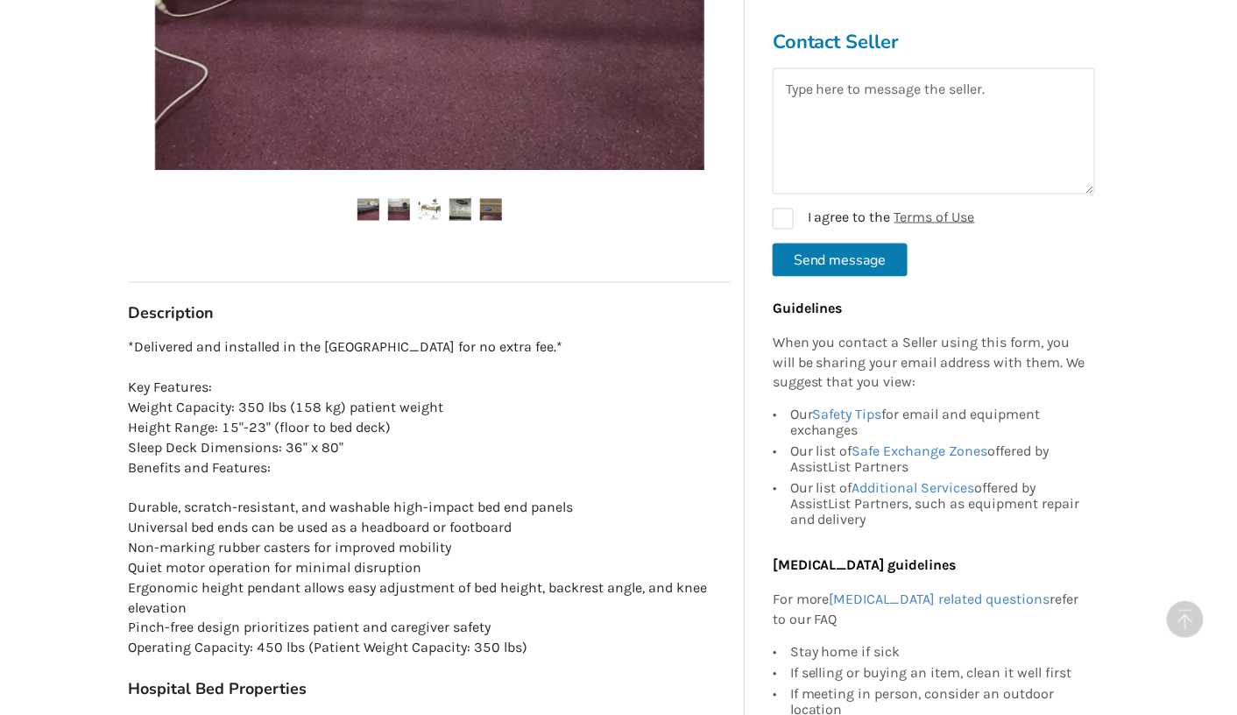
scroll to position [809, 0]
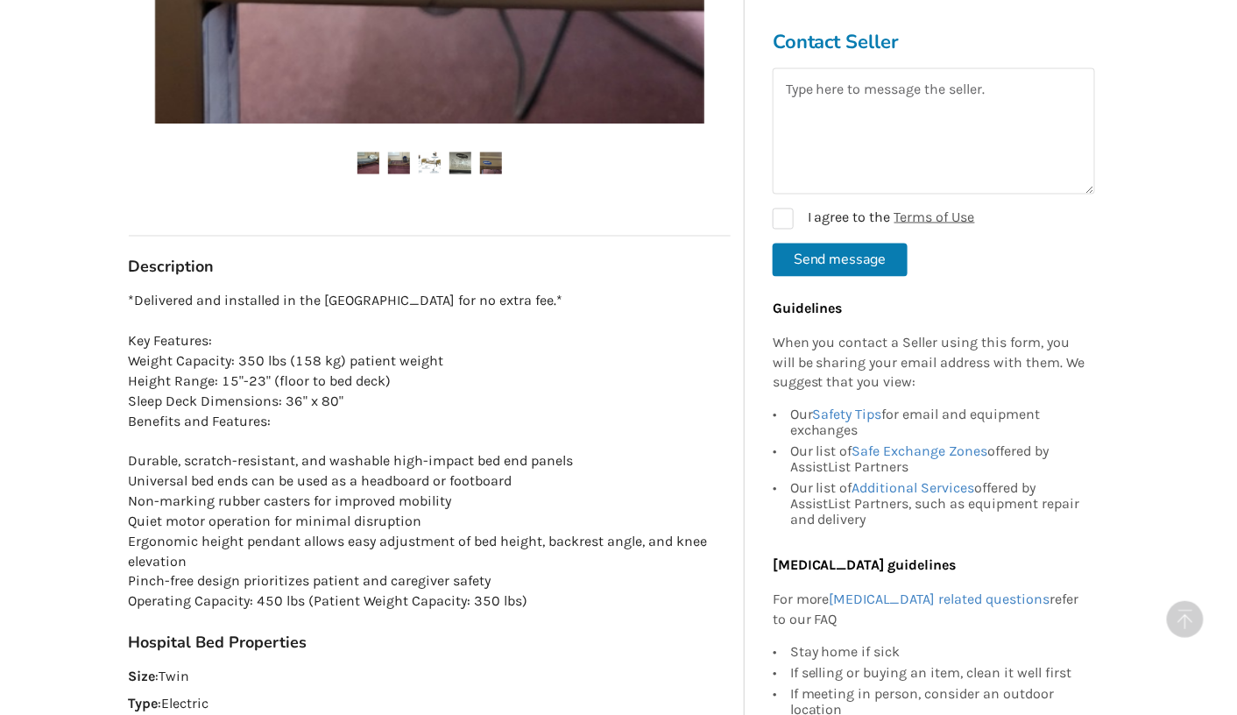
scroll to position [856, 0]
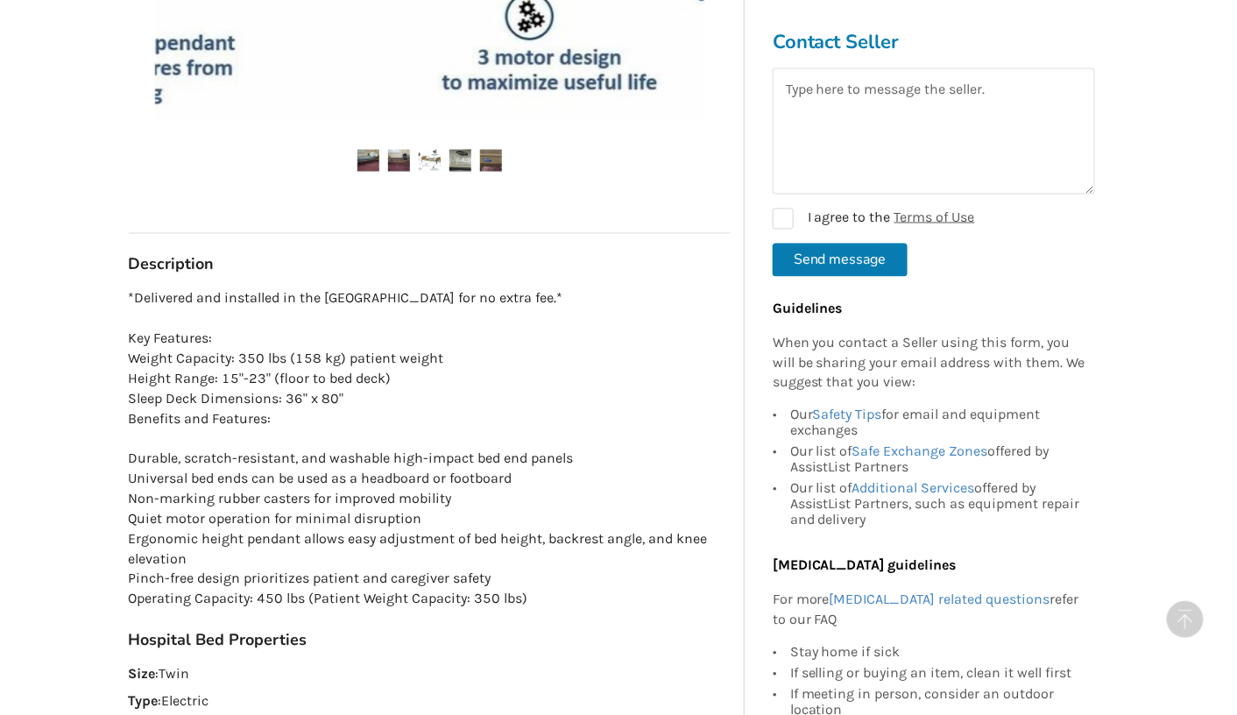
click at [344, 707] on p "Type : Electric" at bounding box center [430, 702] width 602 height 20
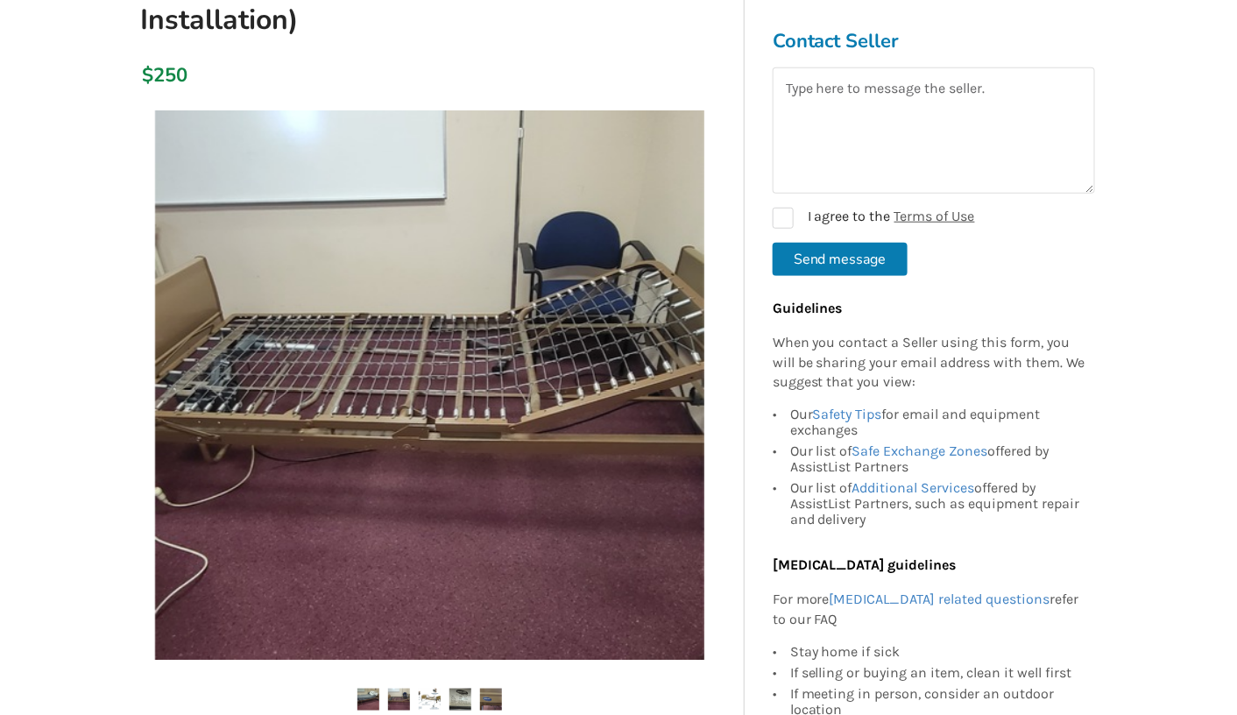
scroll to position [317, 0]
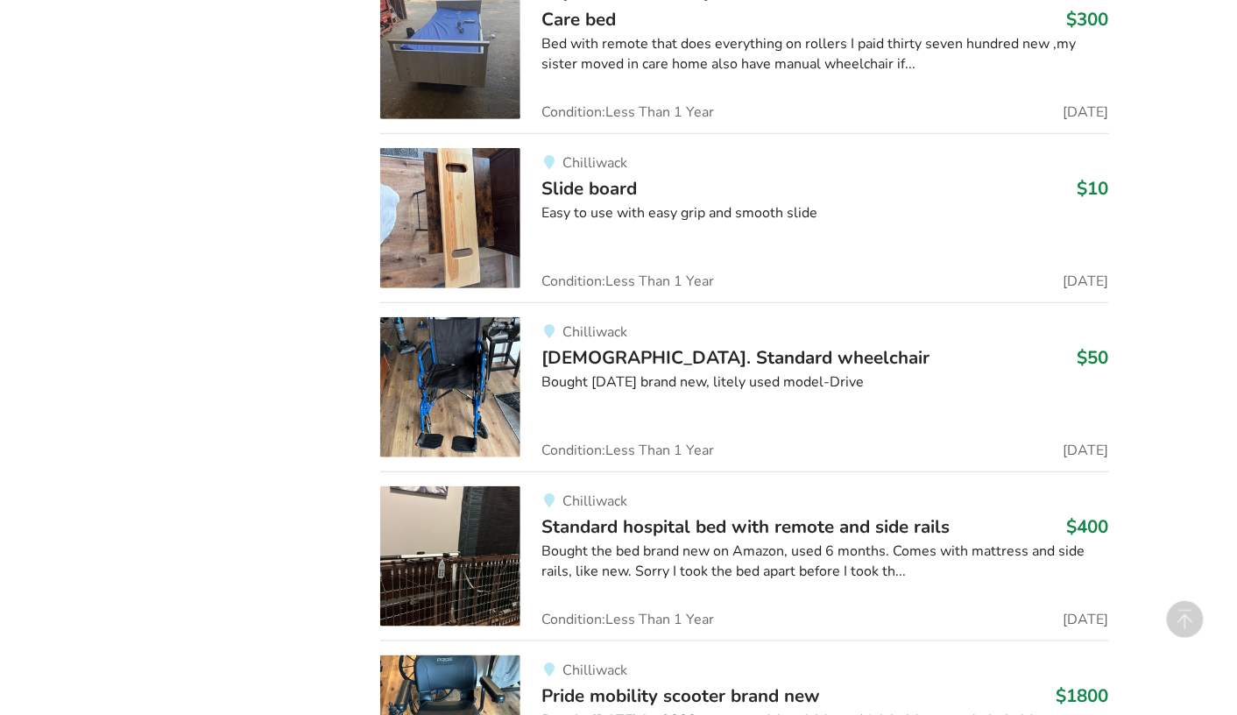
scroll to position [11054, 0]
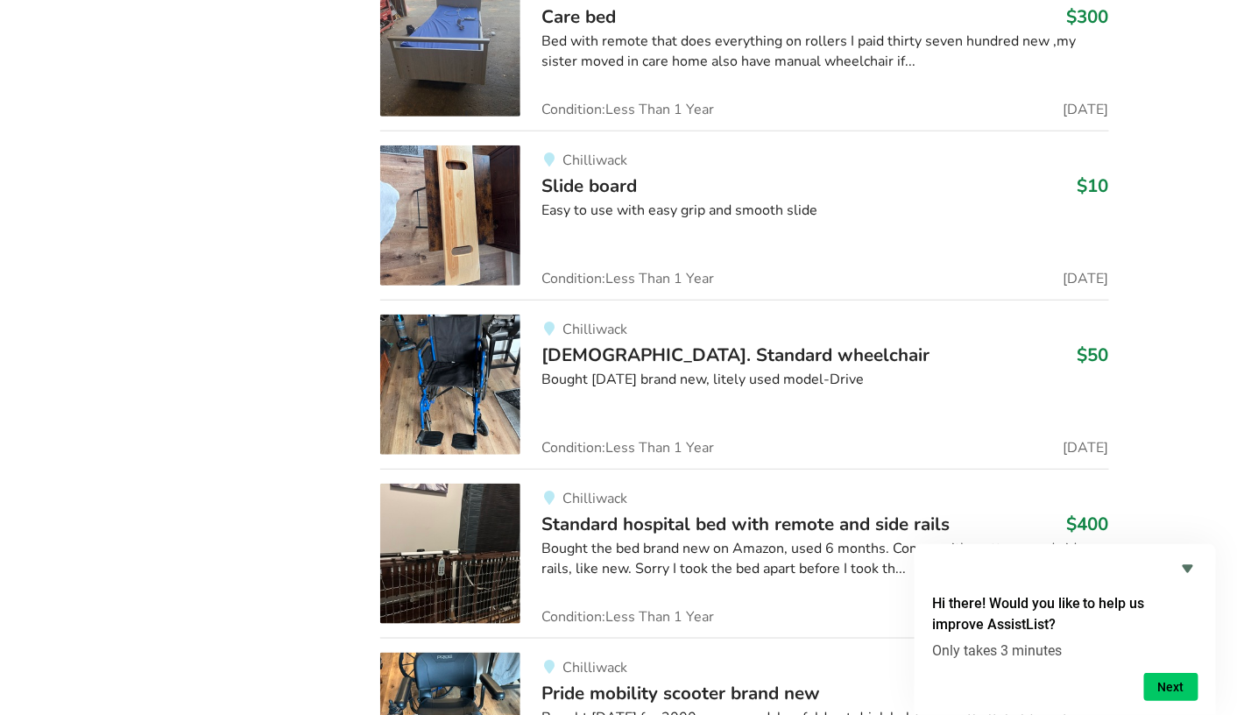
click at [606, 173] on span "Slide board" at bounding box center [588, 185] width 95 height 25
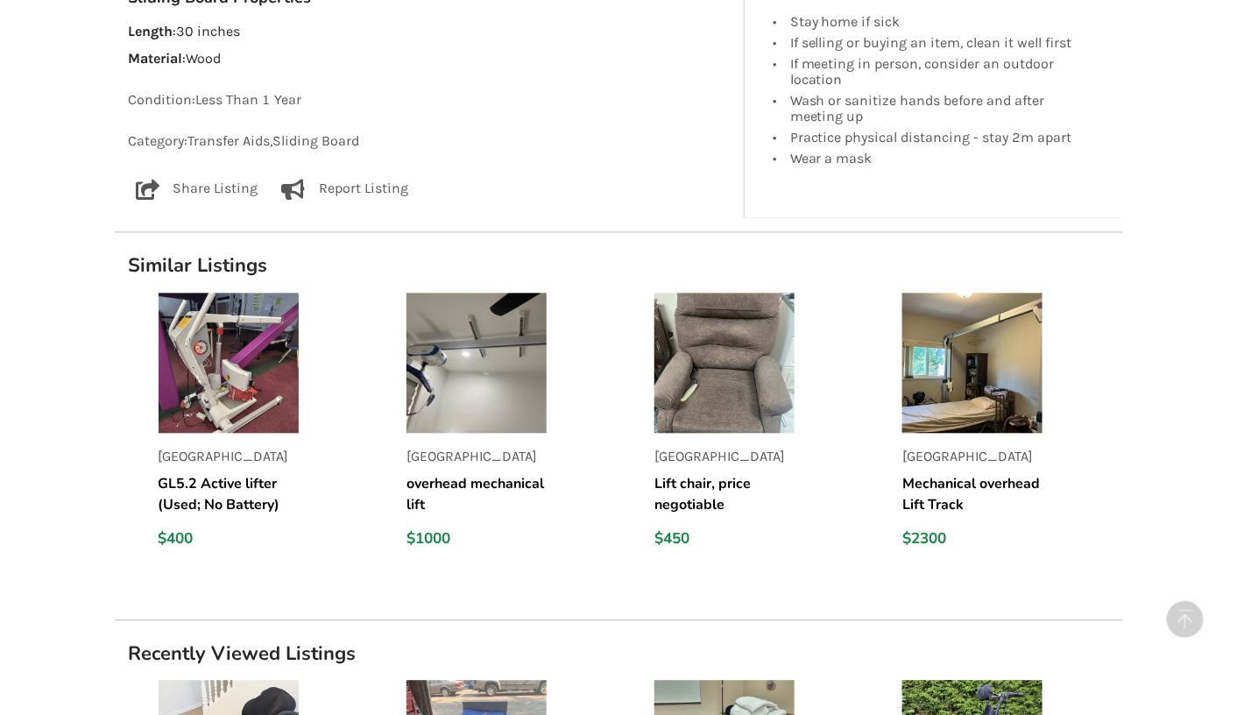
scroll to position [1095, 0]
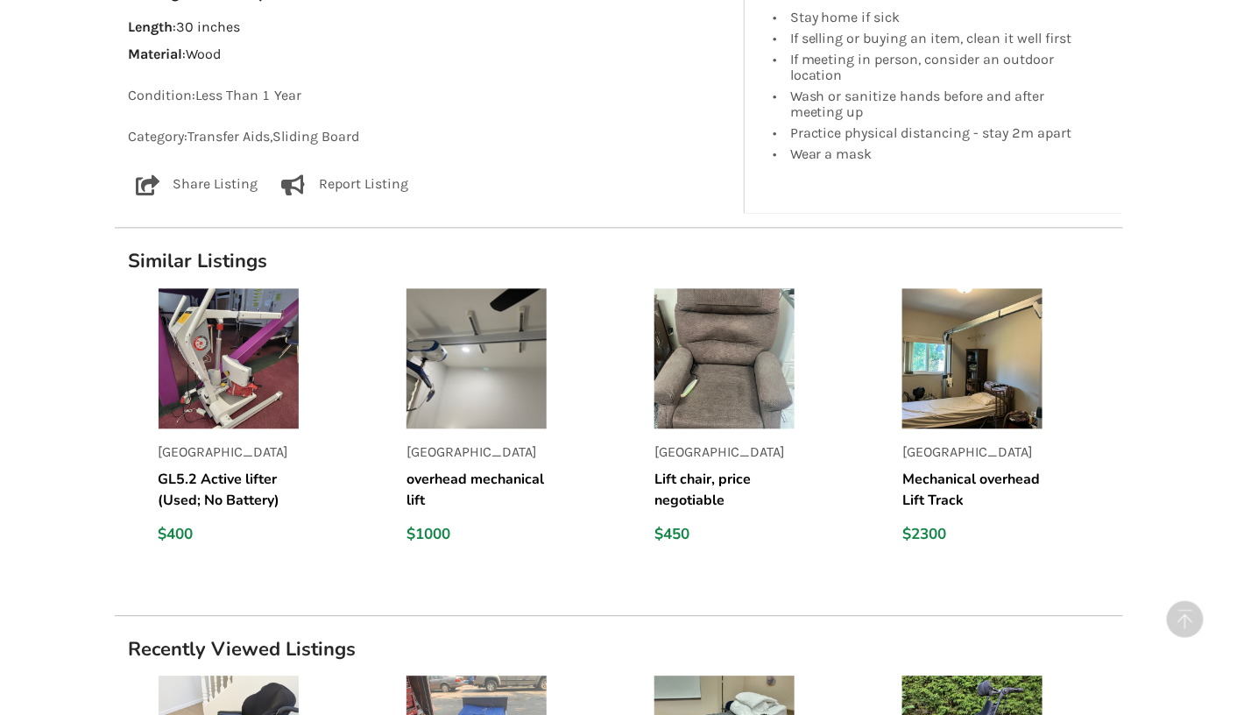
click at [400, 425] on div "Abbotsford overhead mechanical lift $1000" at bounding box center [516, 437] width 248 height 327
click at [238, 384] on img at bounding box center [229, 358] width 140 height 140
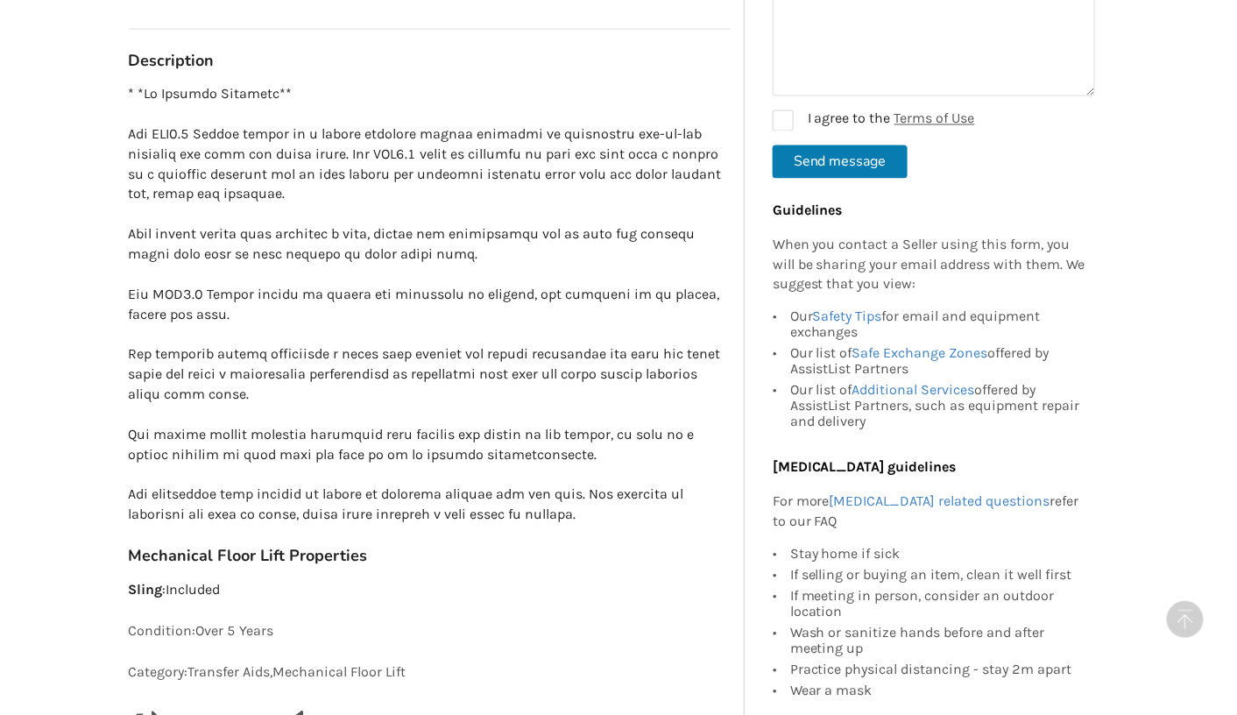
scroll to position [989, 0]
click at [319, 621] on p "Condition: Over 5 Years" at bounding box center [430, 631] width 602 height 20
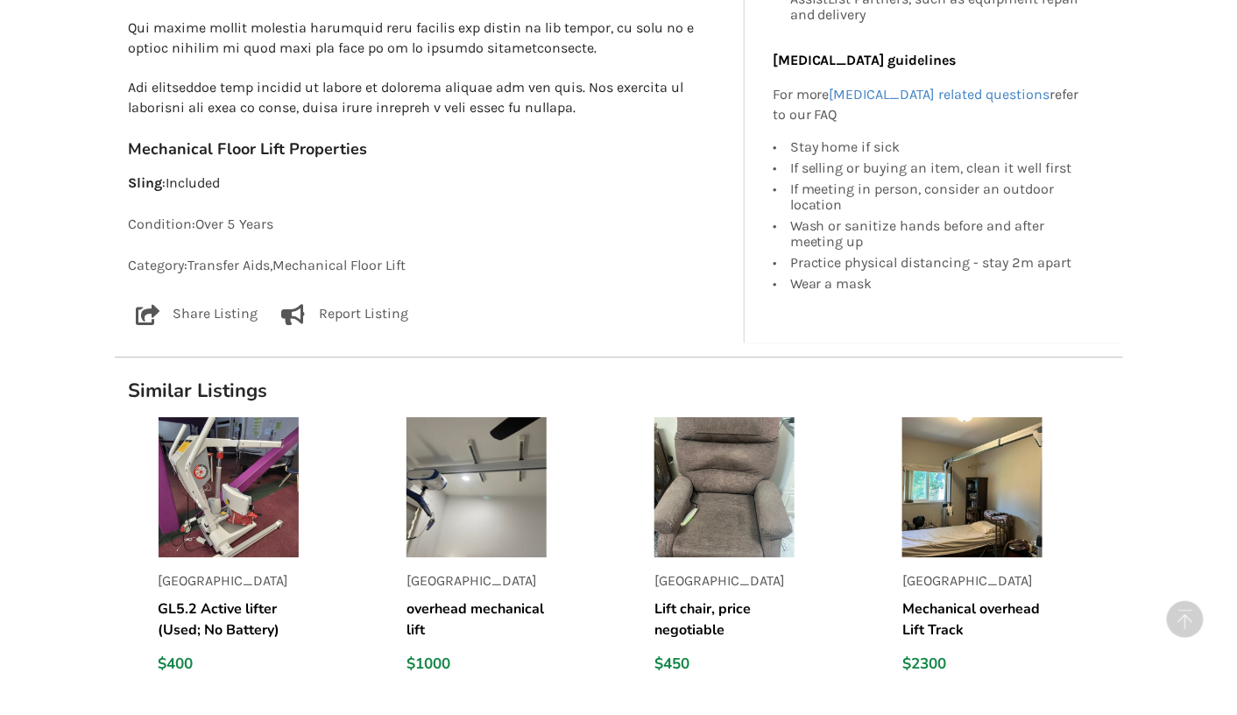
scroll to position [1396, 0]
click at [243, 506] on img at bounding box center [229, 486] width 140 height 140
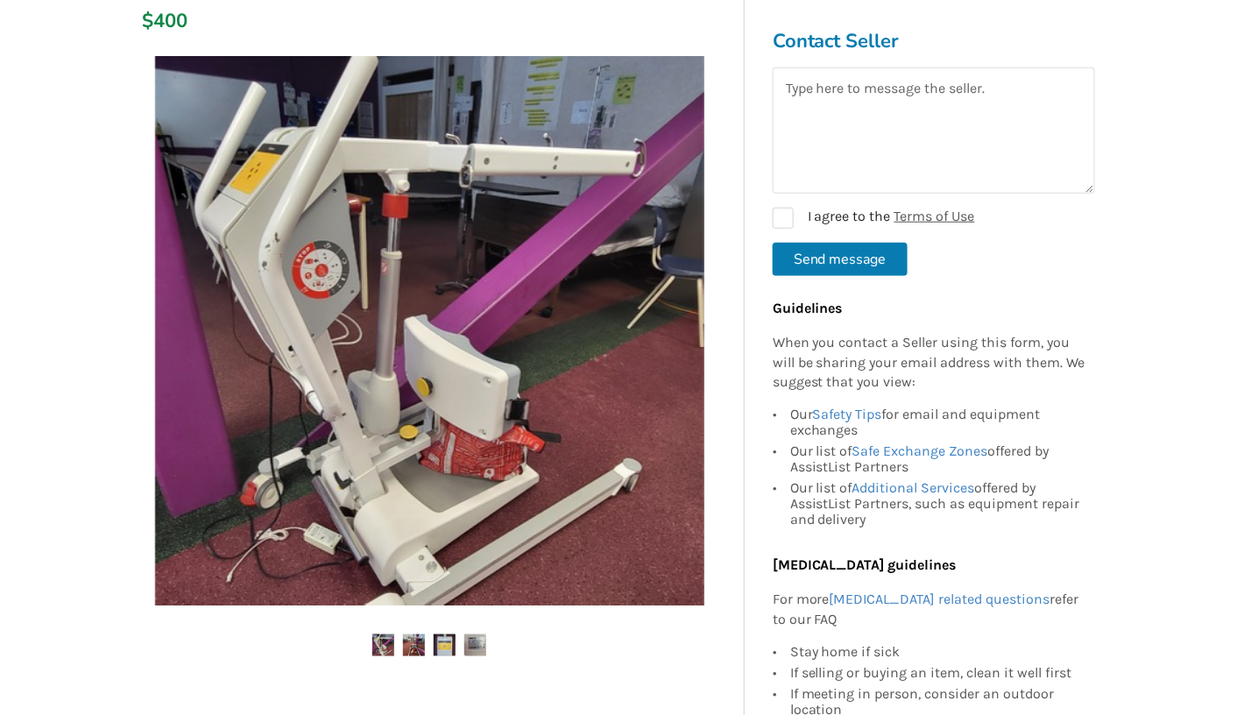
scroll to position [307, 0]
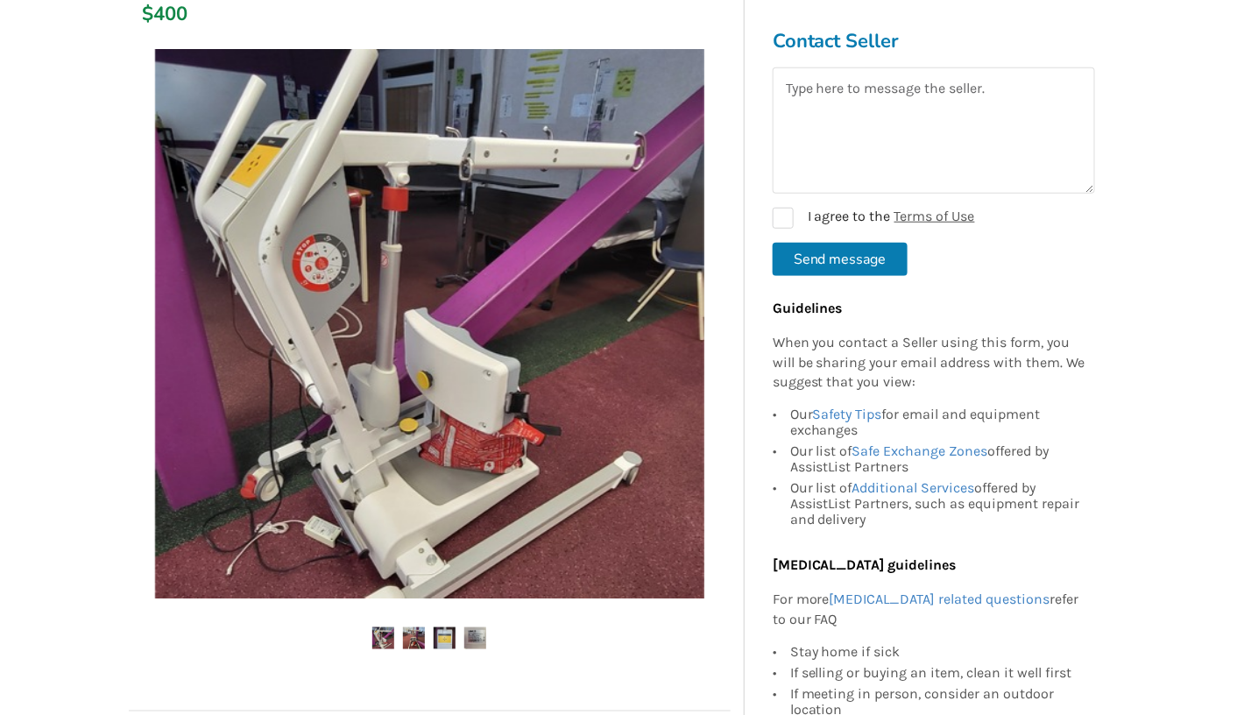
click at [415, 636] on img at bounding box center [414, 638] width 22 height 22
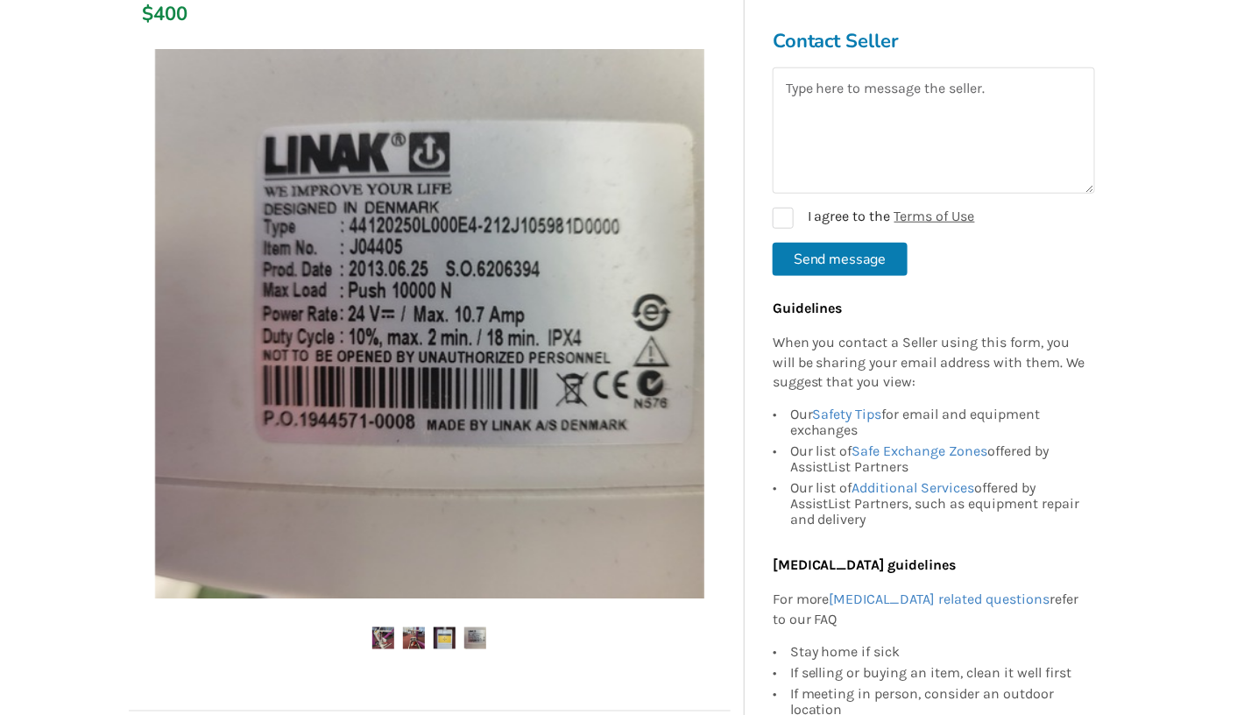
click at [408, 636] on img at bounding box center [414, 638] width 22 height 22
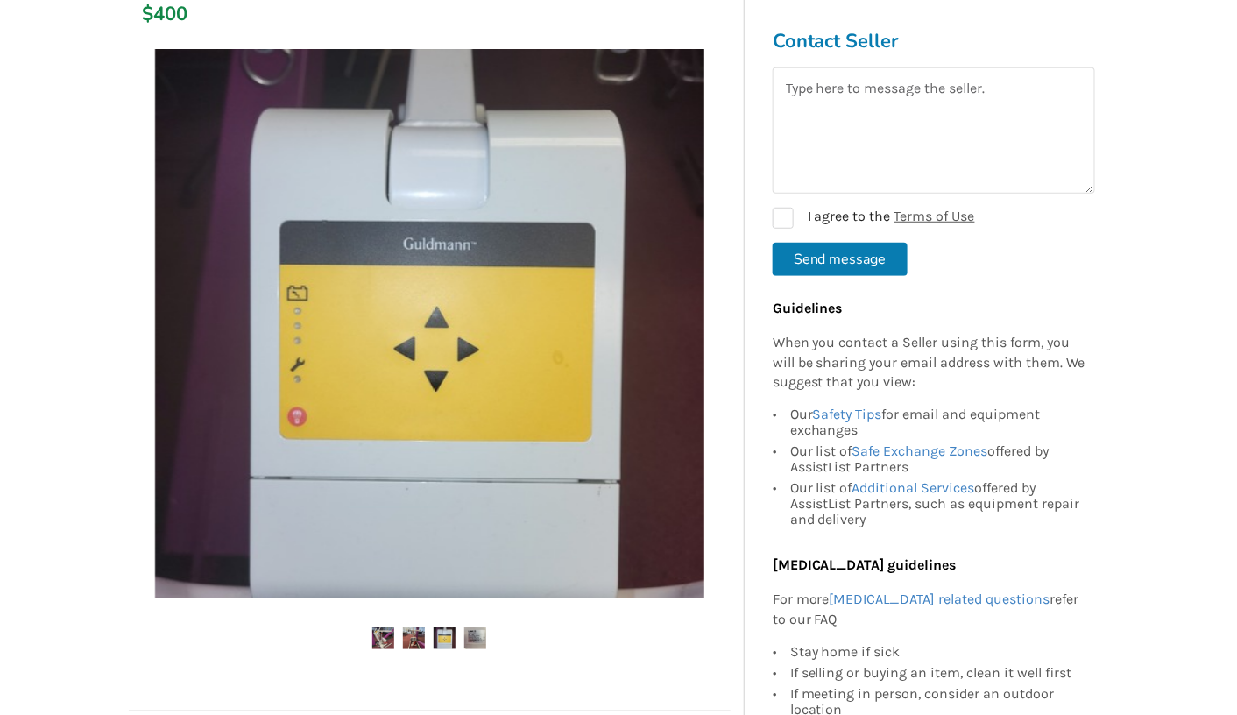
click at [382, 635] on img at bounding box center [383, 638] width 22 height 22
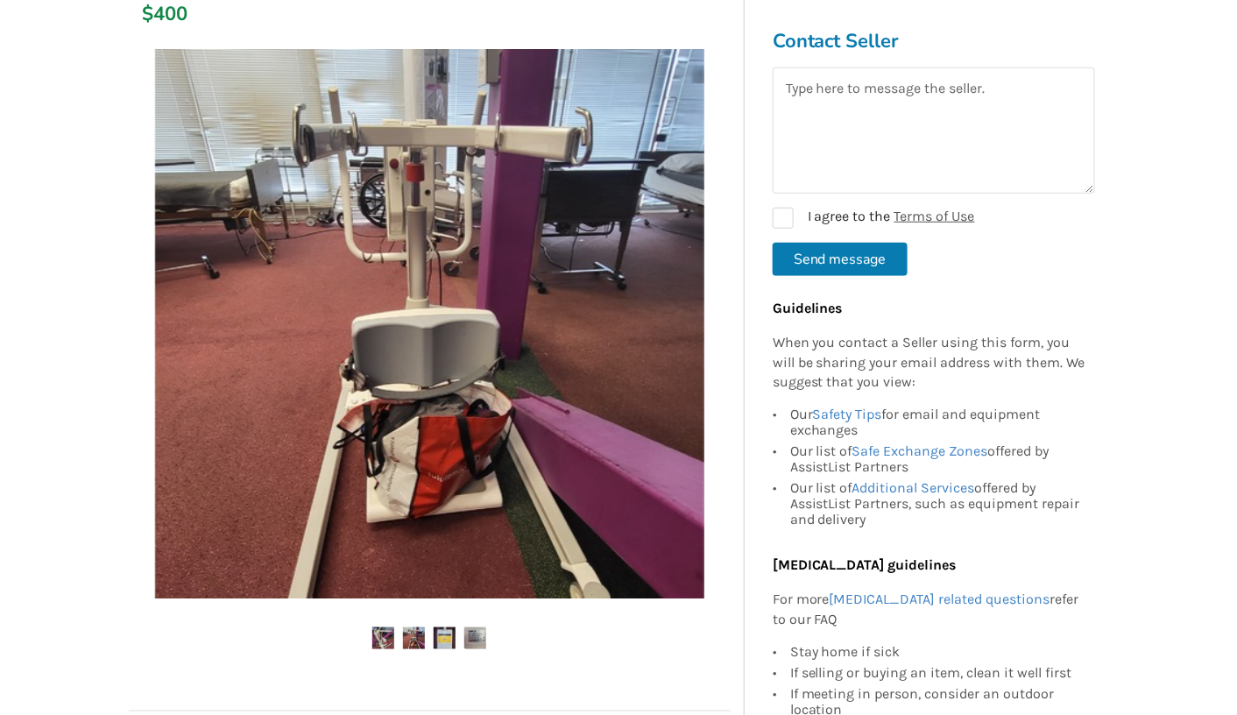
click at [382, 635] on img at bounding box center [383, 638] width 22 height 22
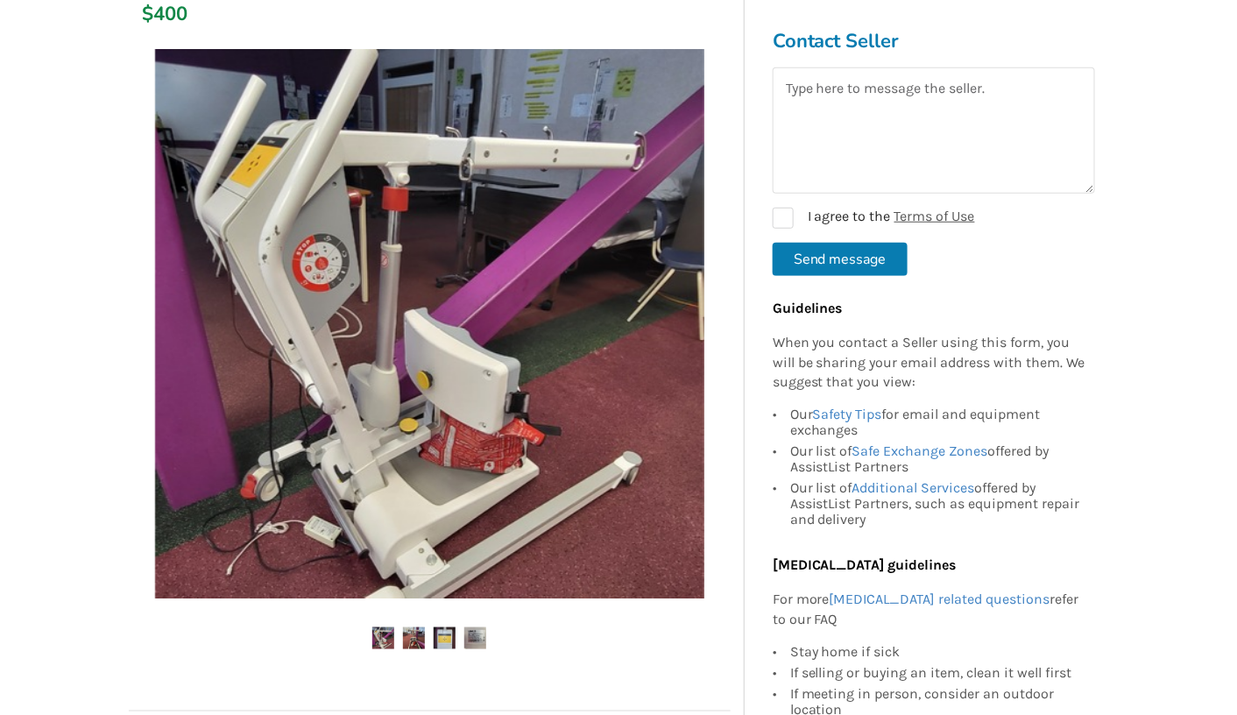
click at [382, 635] on img at bounding box center [383, 638] width 22 height 22
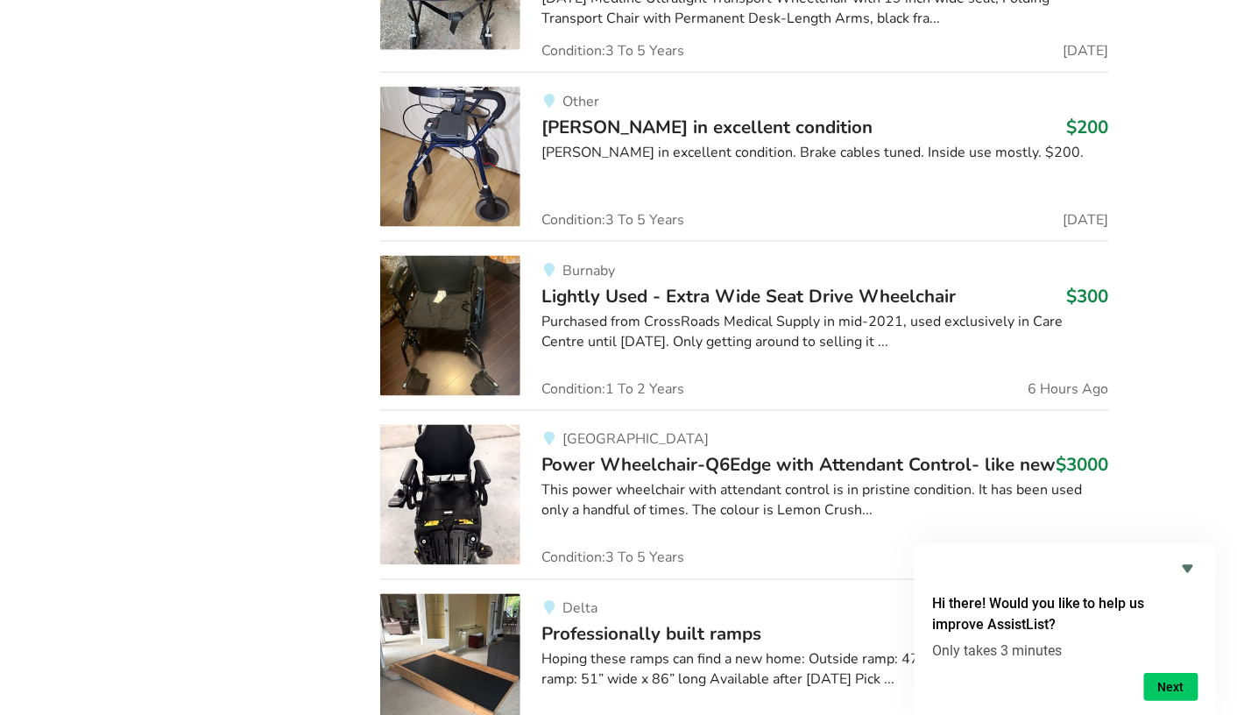
scroll to position [13665, 0]
click at [544, 424] on div "Richmond Power Wheelchair-Q6Edge with Attendant Control- like new $3000 This po…" at bounding box center [814, 494] width 588 height 140
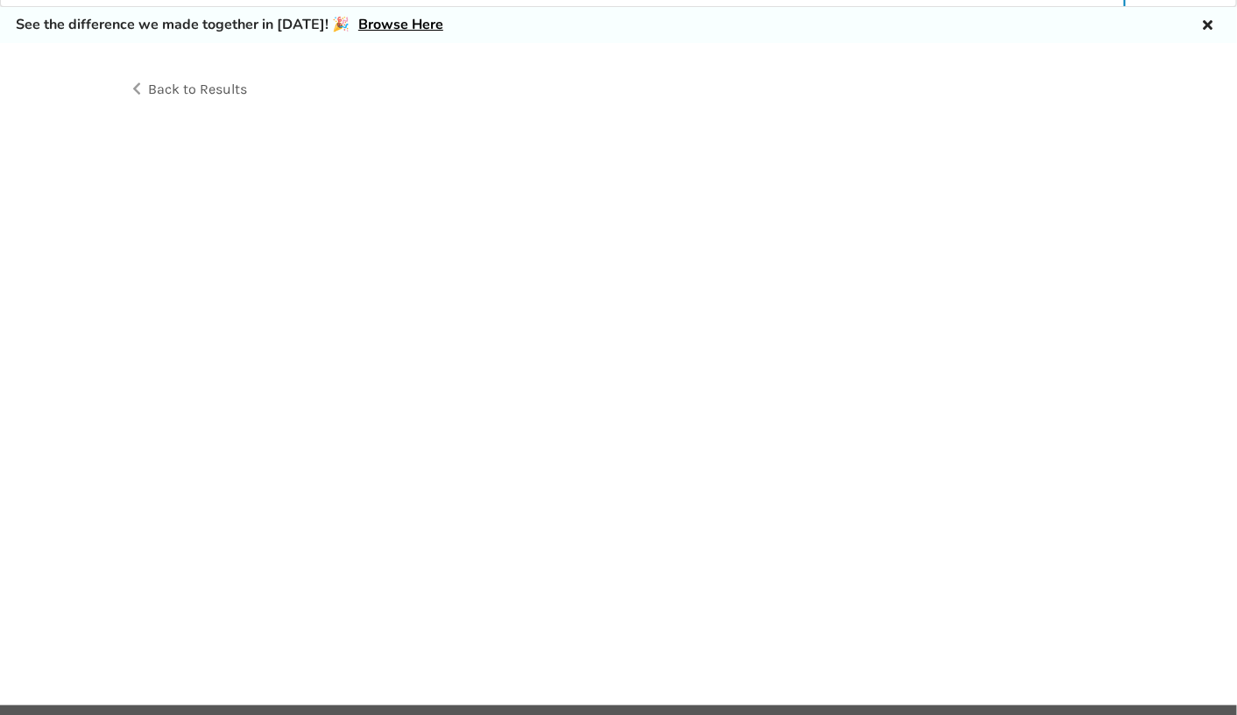
scroll to position [50, 0]
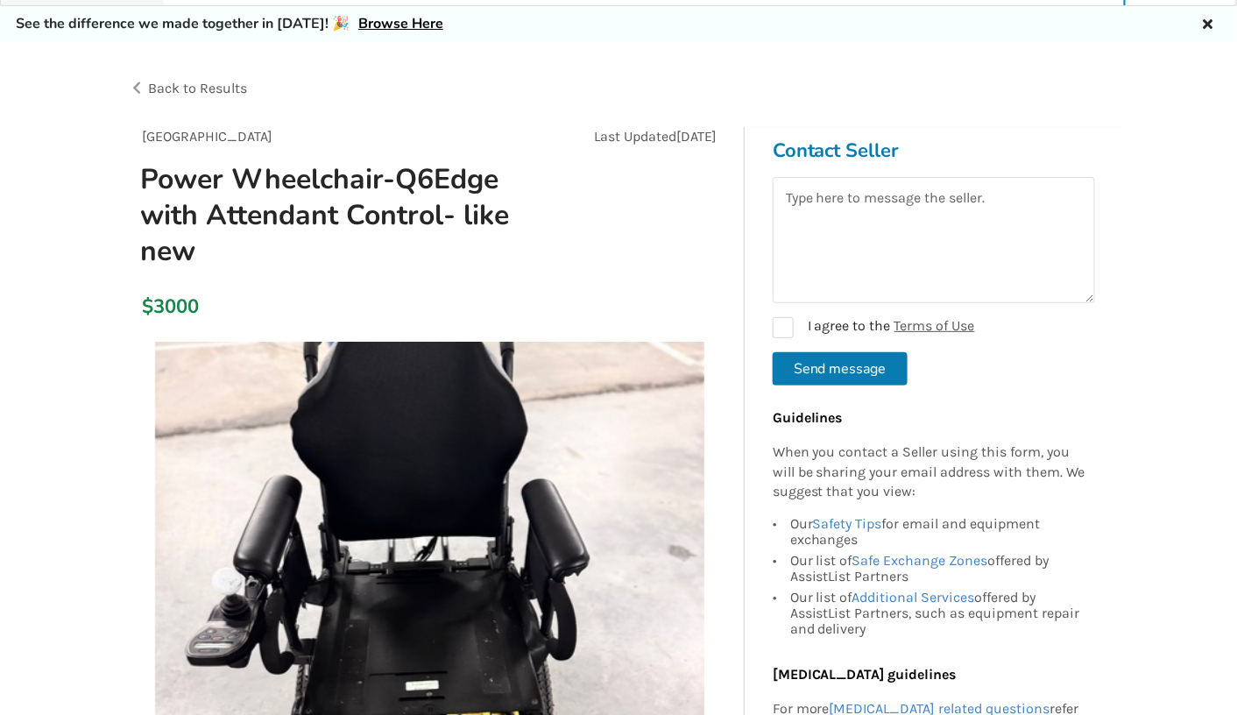
scroll to position [13665, 0]
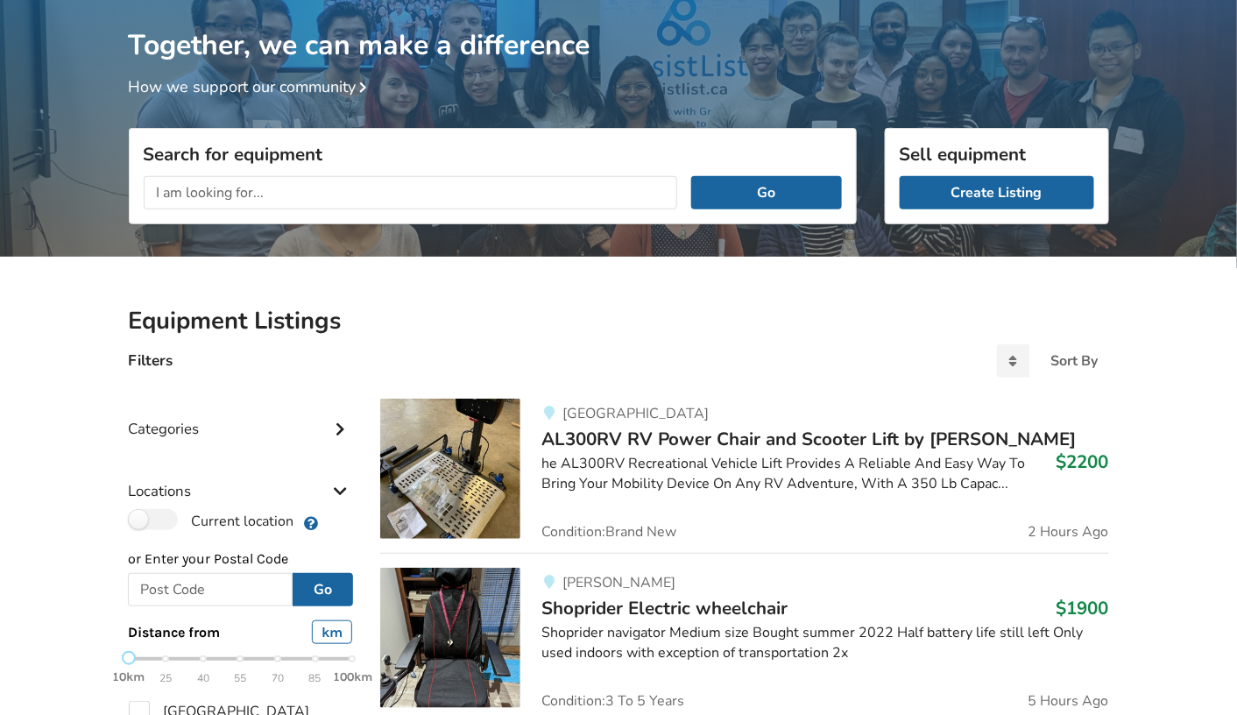
scroll to position [107, 0]
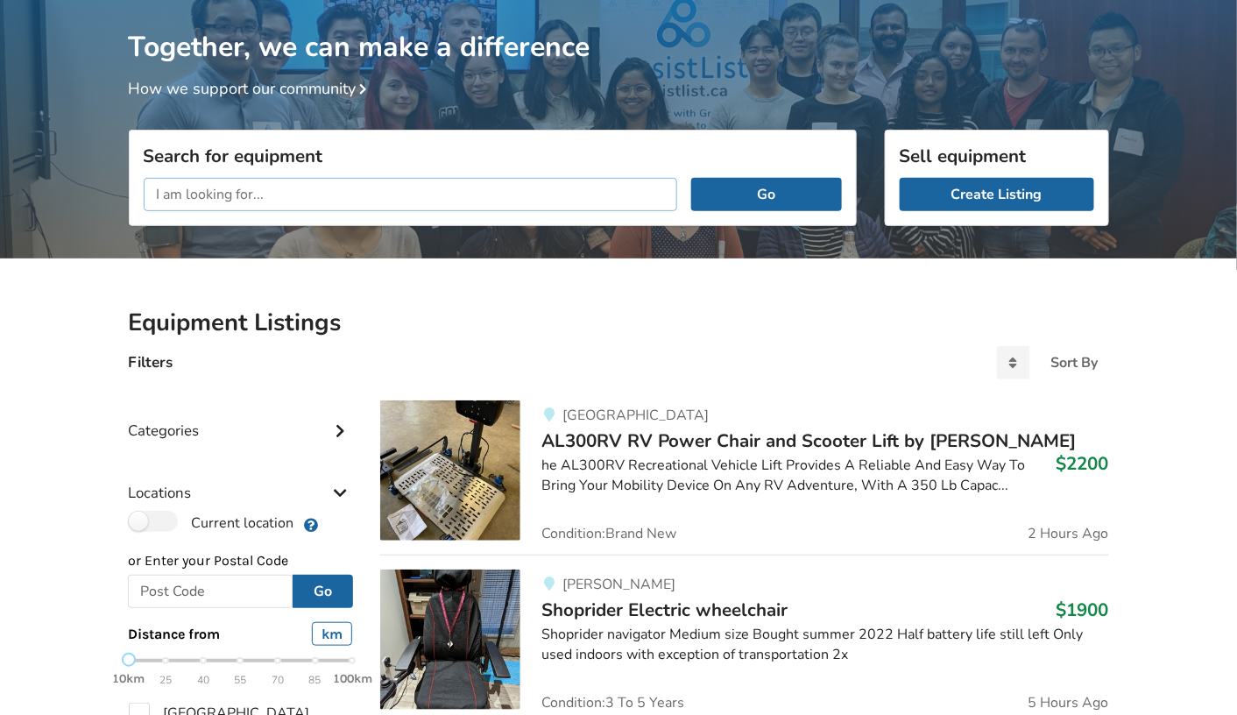
click at [262, 193] on input "text" at bounding box center [411, 194] width 534 height 33
click at [262, 193] on input "free" at bounding box center [411, 194] width 534 height 33
click at [691, 178] on button "Go" at bounding box center [766, 194] width 150 height 33
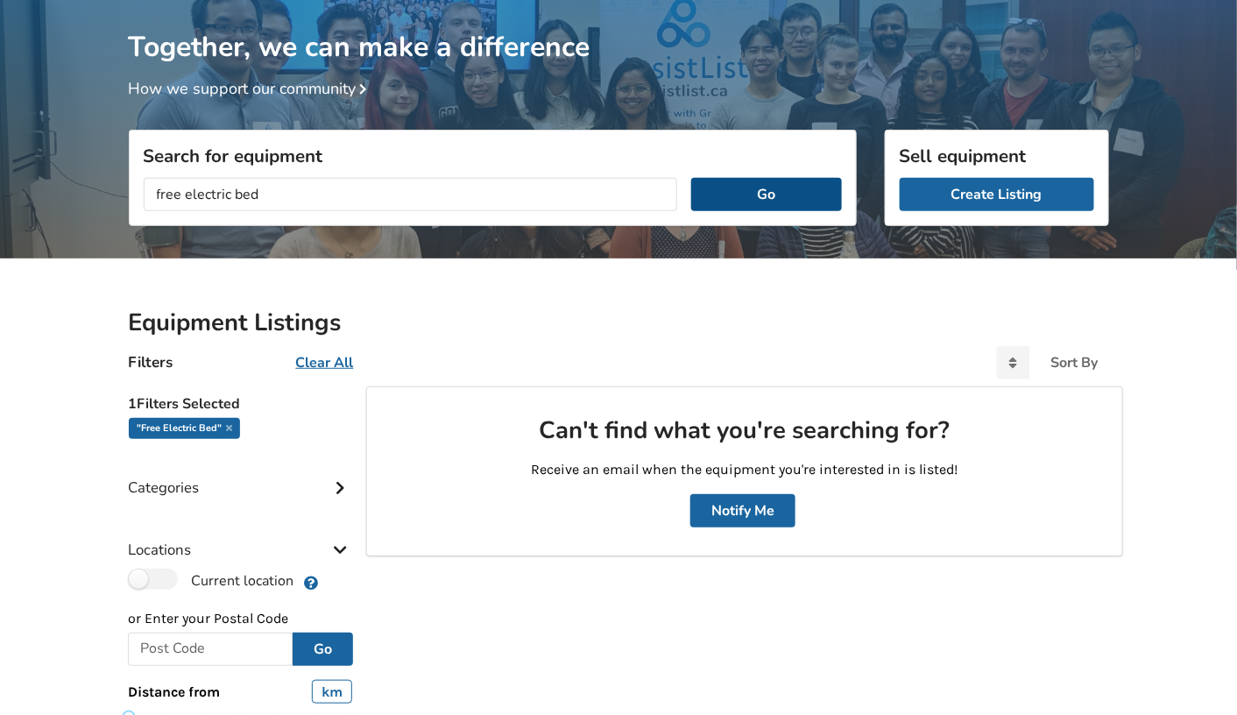
click at [772, 187] on button "Go" at bounding box center [766, 194] width 150 height 33
click at [266, 201] on input "free electric bed" at bounding box center [411, 194] width 534 height 33
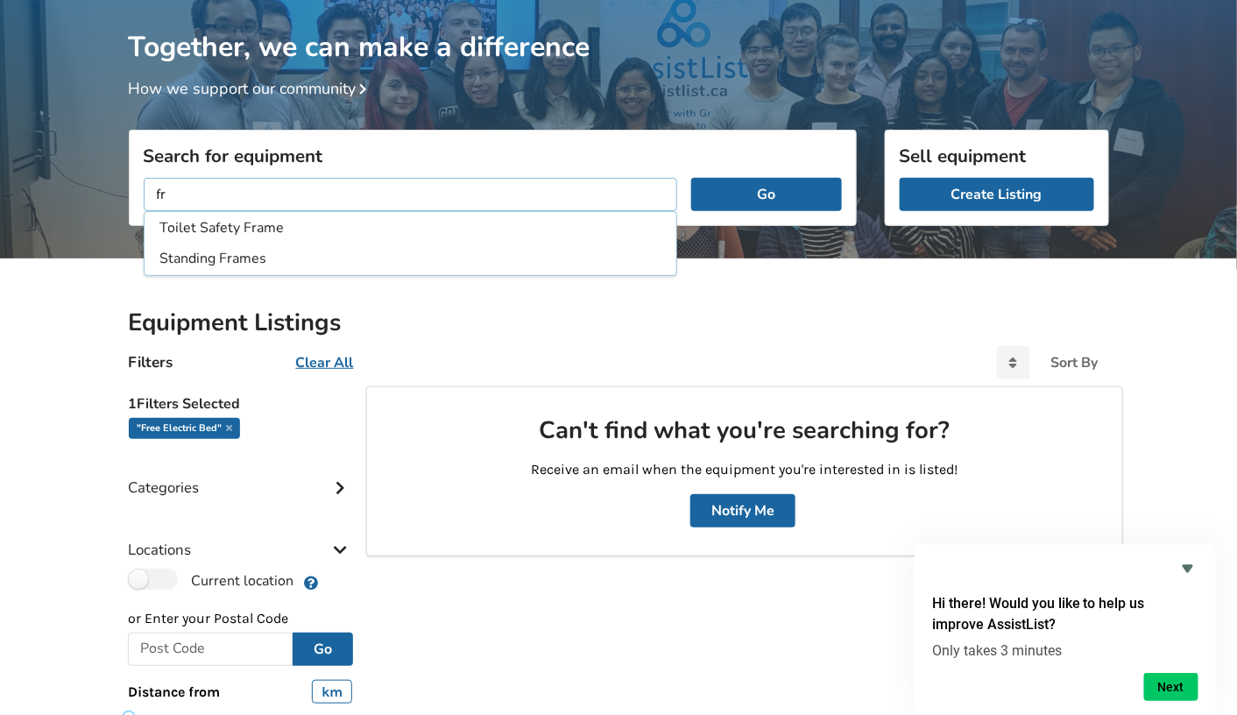
type input "f"
